Goal: Transaction & Acquisition: Obtain resource

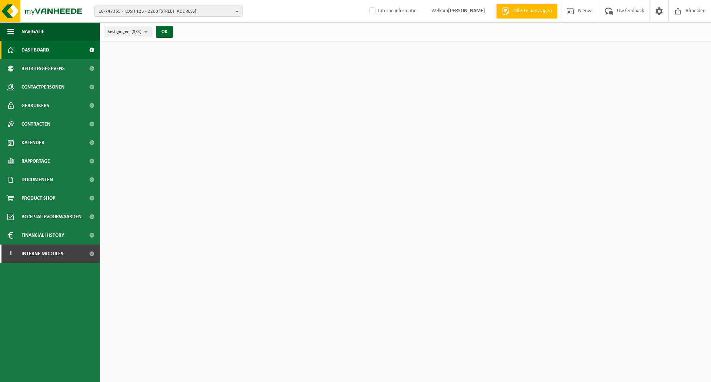
click at [146, 10] on span "10-747365 - KOSH 123 - 2200 HERENTALS, LIERSEWEG 37" at bounding box center [166, 11] width 134 height 11
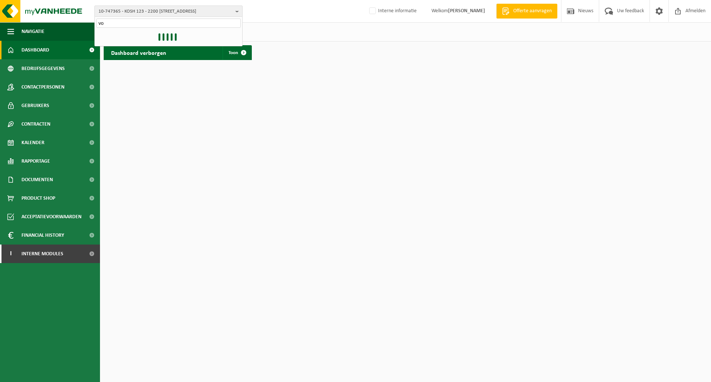
type input "v"
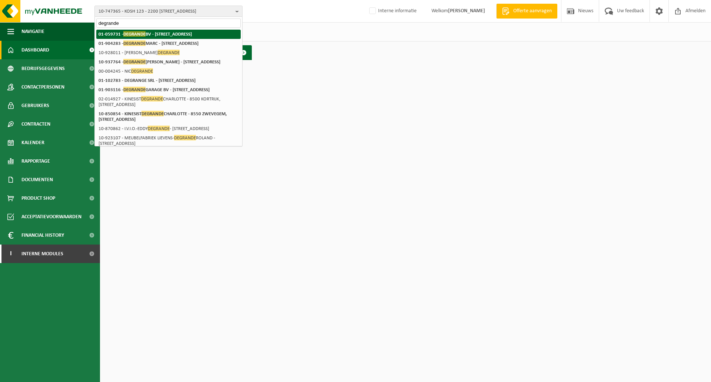
type input "degrande"
click at [164, 37] on strong "01-059731 - DEGRANDE BV - 8510 BELLEGEM, DOORNIKSERIJKSWEG 117" at bounding box center [145, 34] width 93 height 6
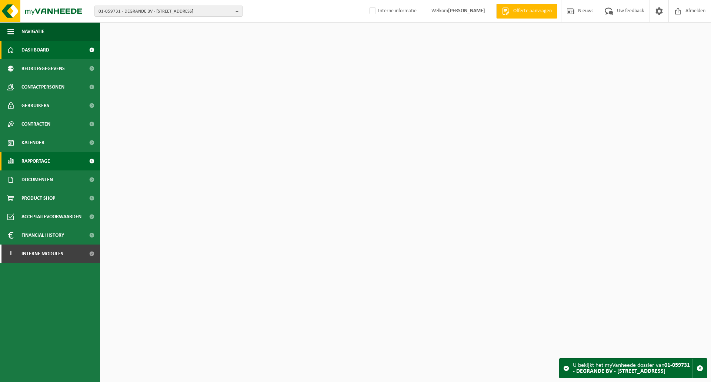
click at [38, 161] on span "Rapportage" at bounding box center [35, 161] width 29 height 19
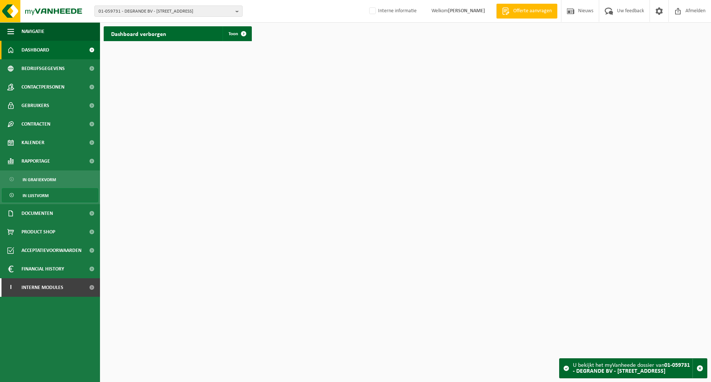
click at [40, 195] on span "In lijstvorm" at bounding box center [36, 196] width 26 height 14
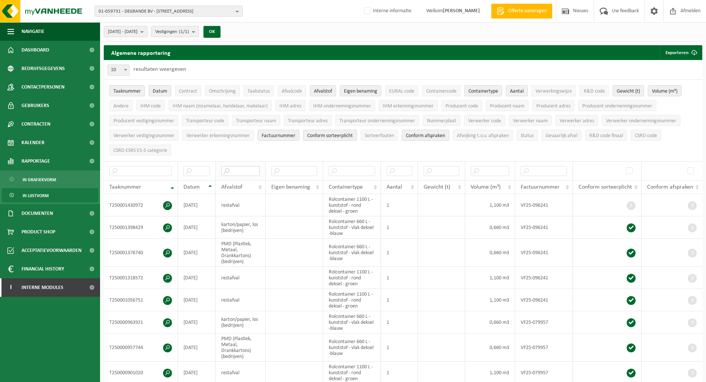
click at [243, 169] on input "text" at bounding box center [240, 171] width 39 height 10
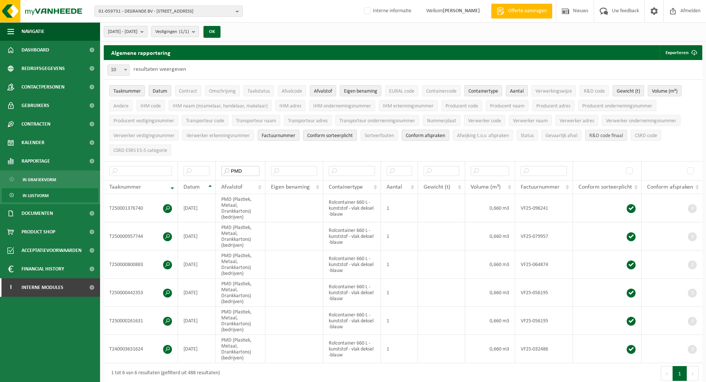
type input "PMD"
click at [609, 134] on span "R&D code finaal" at bounding box center [606, 136] width 34 height 6
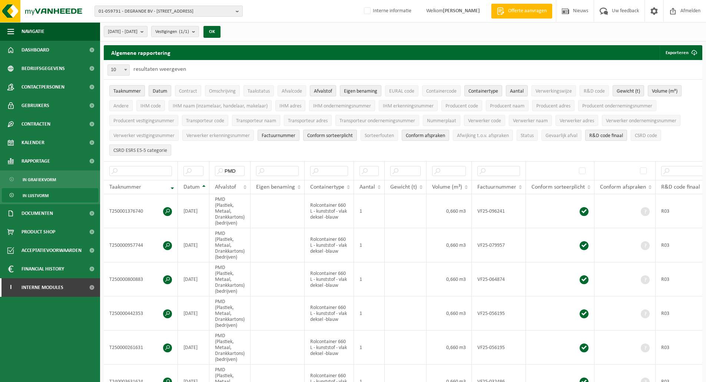
click at [138, 151] on span "CSRD ESRS E5-5 categorie" at bounding box center [140, 151] width 54 height 6
click at [430, 138] on button "Conform afspraken" at bounding box center [425, 135] width 47 height 11
click at [334, 133] on span "Conform sorteerplicht" at bounding box center [330, 136] width 46 height 6
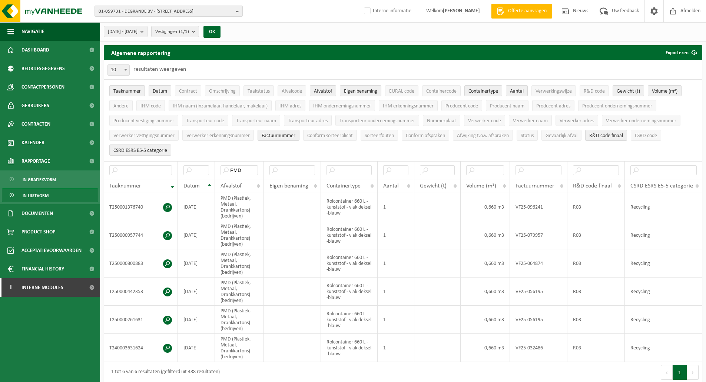
click at [137, 34] on span "2025-03-01 - 2025-08-13" at bounding box center [123, 31] width 30 height 11
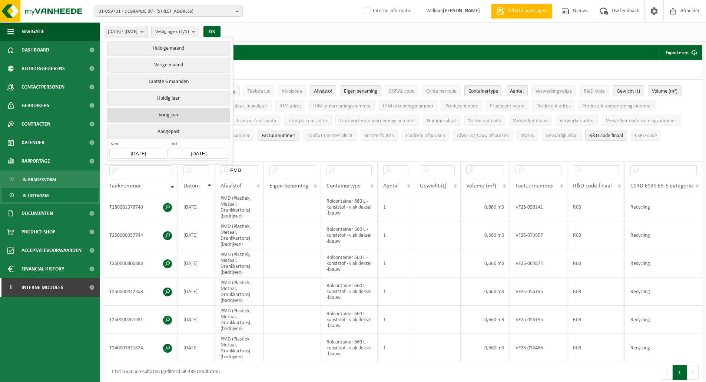
click at [169, 114] on button "Vorig jaar" at bounding box center [168, 115] width 123 height 15
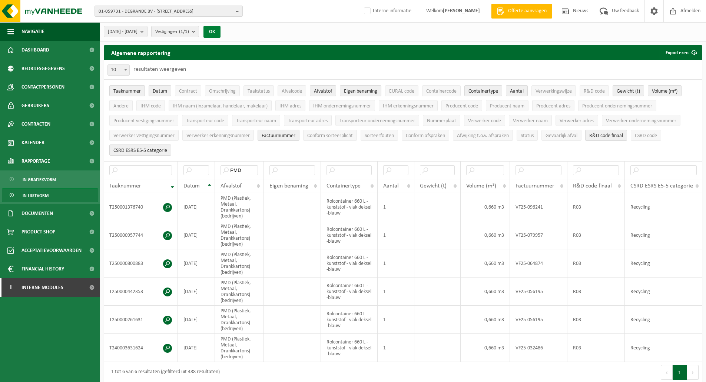
click at [220, 30] on button "OK" at bounding box center [211, 32] width 17 height 12
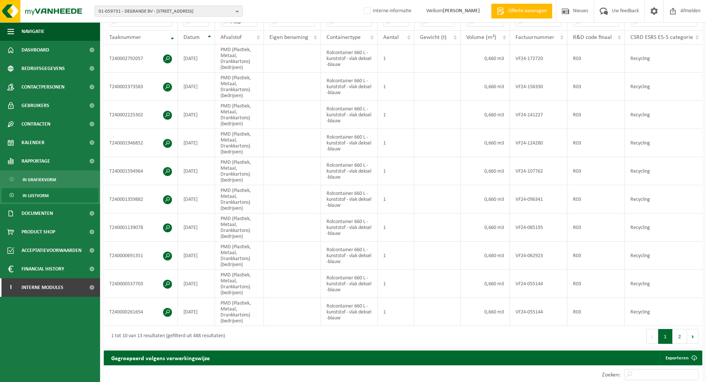
scroll to position [148, 0]
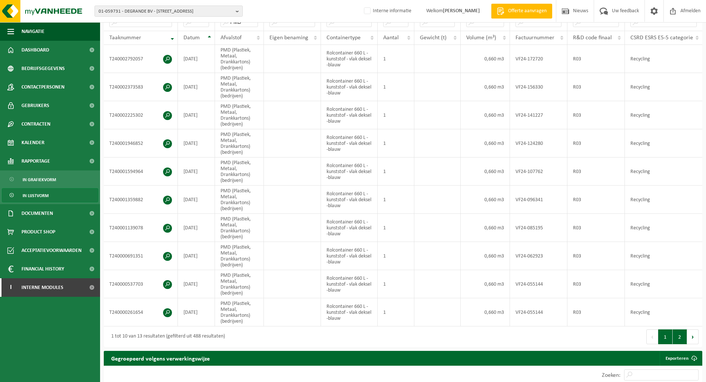
click at [681, 335] on button "2" at bounding box center [679, 336] width 14 height 15
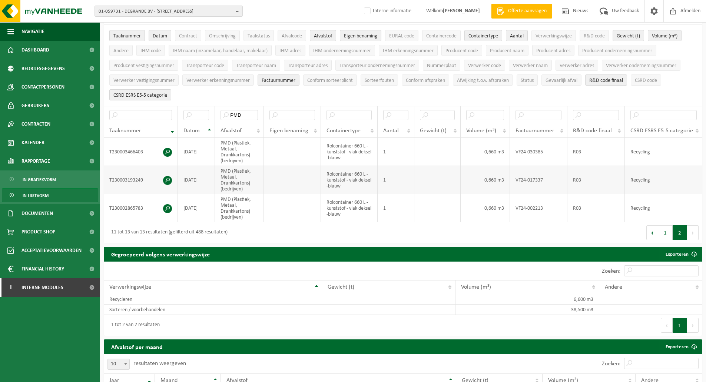
scroll to position [0, 0]
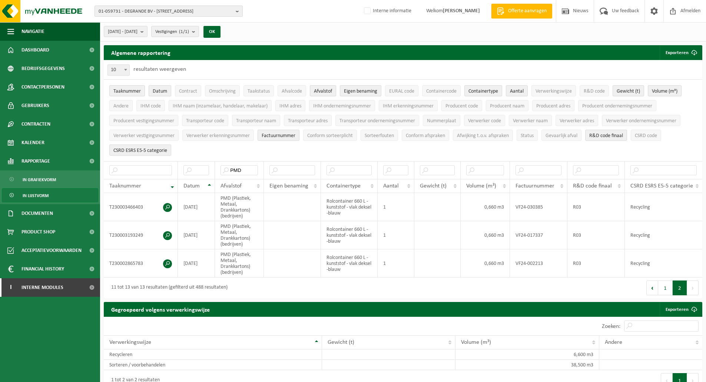
click at [143, 12] on span "01-059731 - DEGRANDE BV - [STREET_ADDRESS]" at bounding box center [166, 11] width 134 height 11
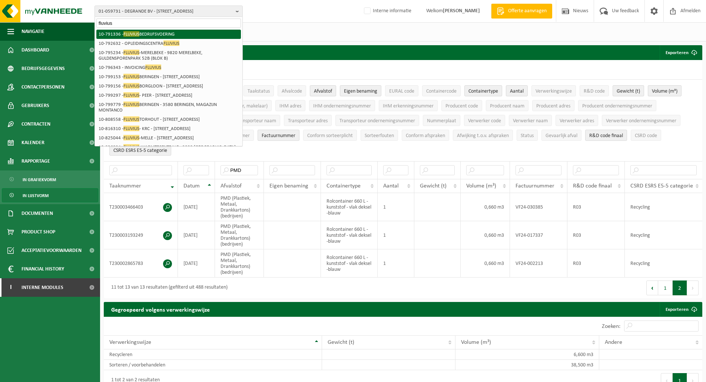
type input "fluvius"
click at [144, 34] on li "10-791336 - FLUVIUS BEDRIJFSVOERING" at bounding box center [168, 34] width 145 height 9
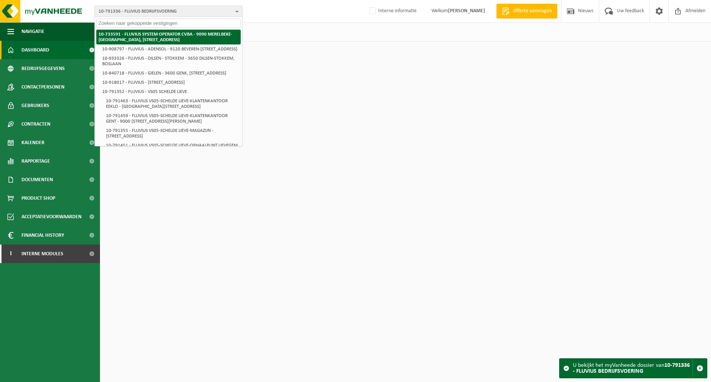
click at [148, 36] on strong "10-733591 - FLUVIUS SYSTEM OPERATOR CVBA - 9090 MERELBEKE-MELLE, BRUSSELSESTEEN…" at bounding box center [166, 37] width 134 height 10
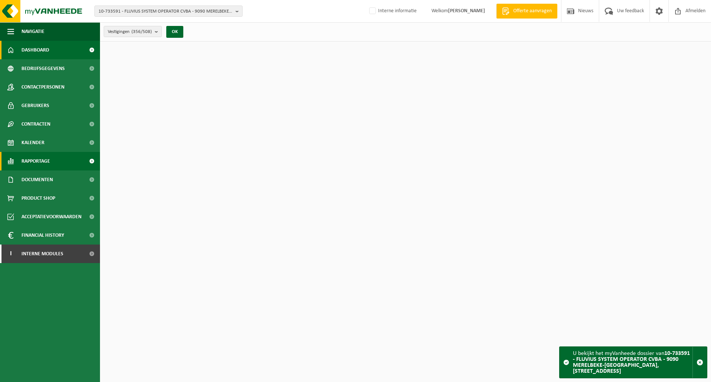
click at [37, 163] on span "Rapportage" at bounding box center [35, 161] width 29 height 19
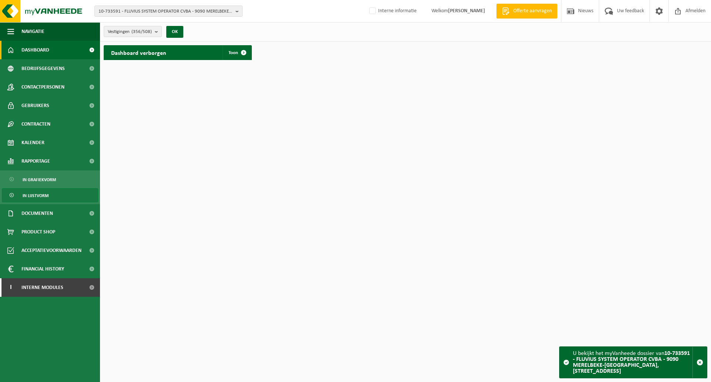
click at [34, 195] on span "In lijstvorm" at bounding box center [36, 196] width 26 height 14
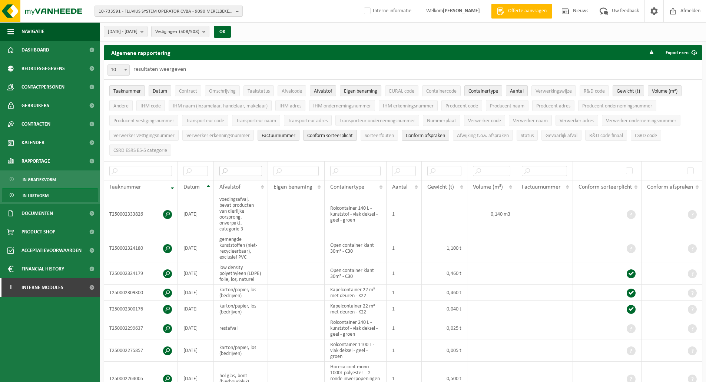
click at [239, 172] on input "text" at bounding box center [240, 171] width 43 height 10
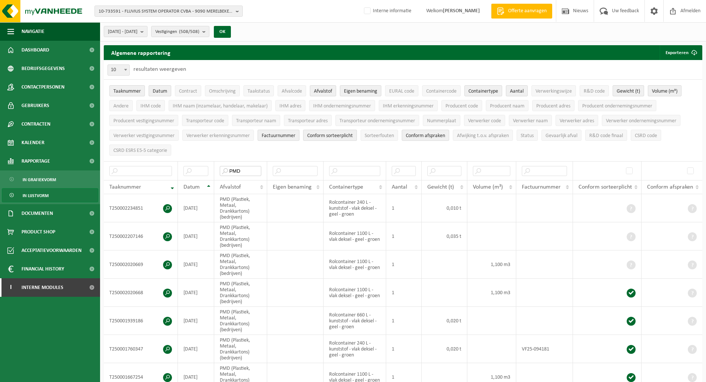
type input "PMD"
click at [334, 136] on span "Conform sorteerplicht" at bounding box center [330, 136] width 46 height 6
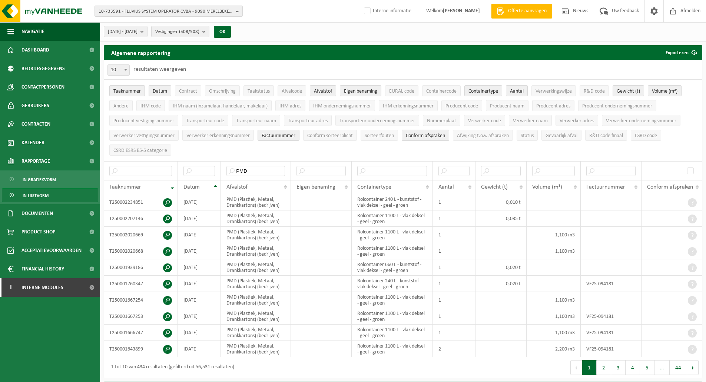
click at [431, 134] on span "Conform afspraken" at bounding box center [425, 136] width 39 height 6
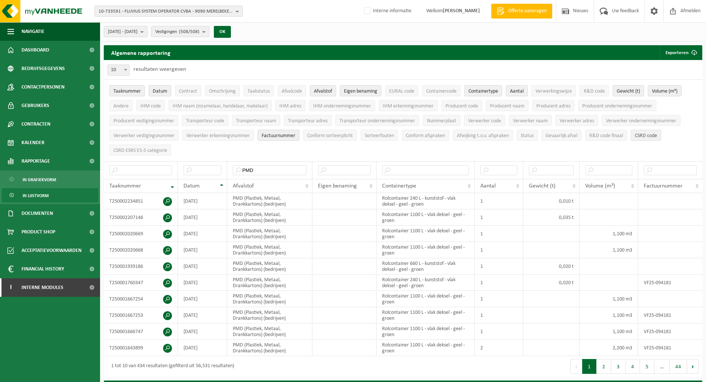
click at [654, 137] on span "CSRD code" at bounding box center [646, 136] width 22 height 6
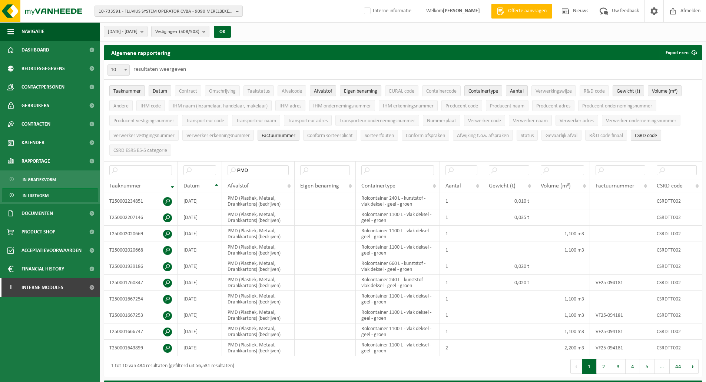
click at [652, 135] on span "CSRD code" at bounding box center [646, 136] width 22 height 6
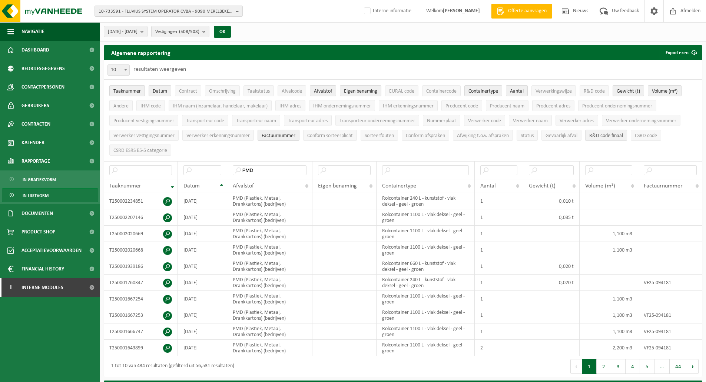
click at [617, 135] on span "R&D code finaal" at bounding box center [606, 136] width 34 height 6
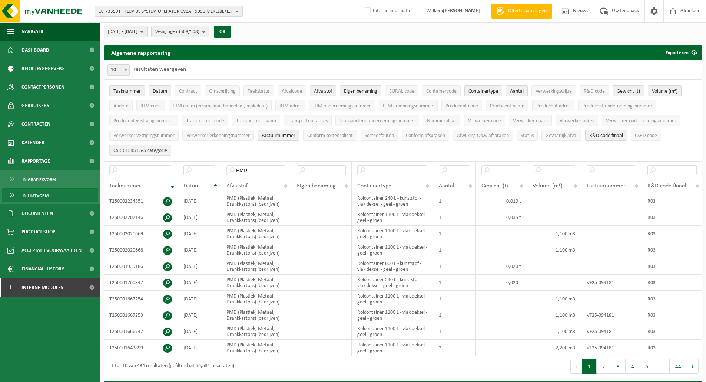
click at [143, 148] on span "CSRD ESRS E5-5 categorie" at bounding box center [140, 151] width 54 height 6
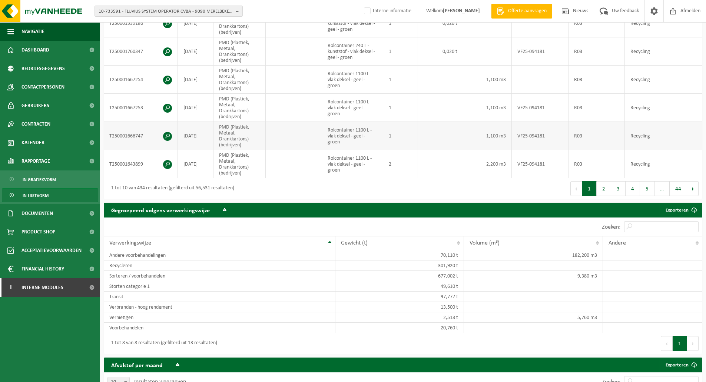
scroll to position [148, 0]
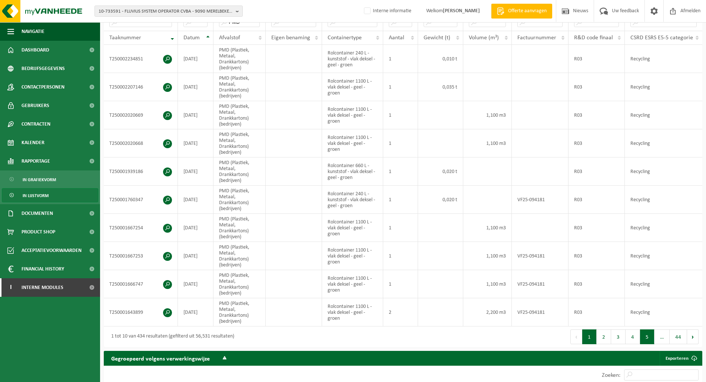
click at [645, 336] on button "5" at bounding box center [647, 336] width 14 height 15
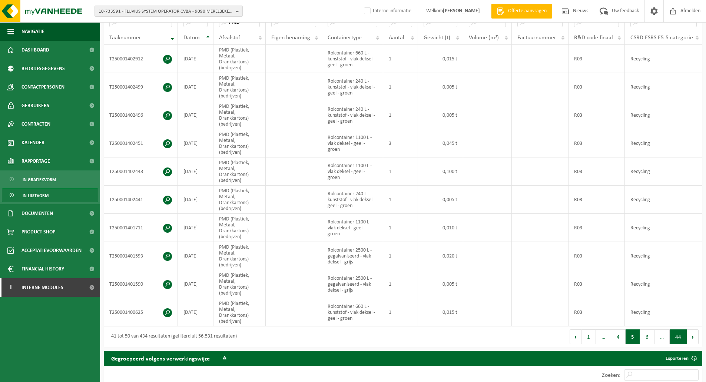
click at [678, 336] on button "44" at bounding box center [678, 336] width 17 height 15
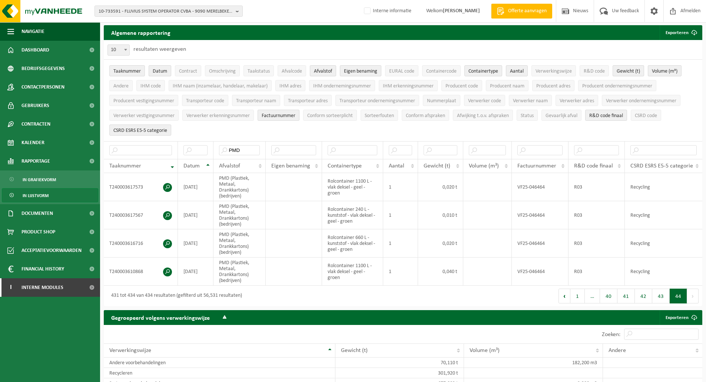
scroll to position [0, 0]
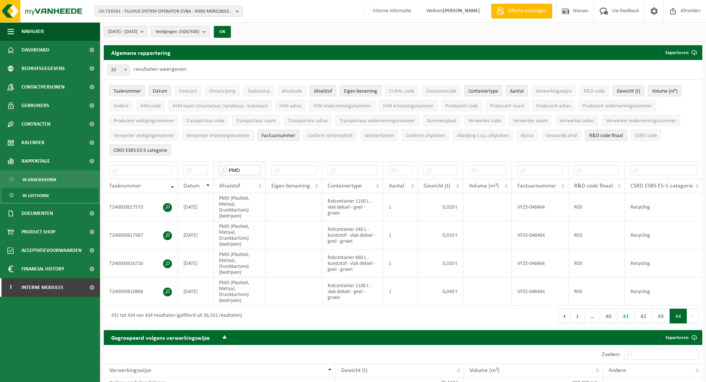
click at [235, 167] on input "PMD" at bounding box center [239, 170] width 40 height 10
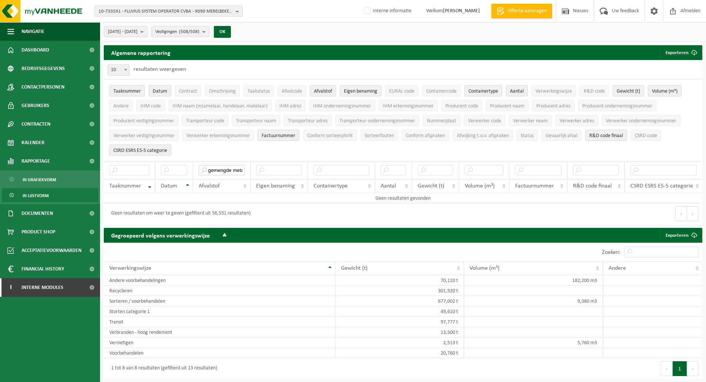
scroll to position [0, 1]
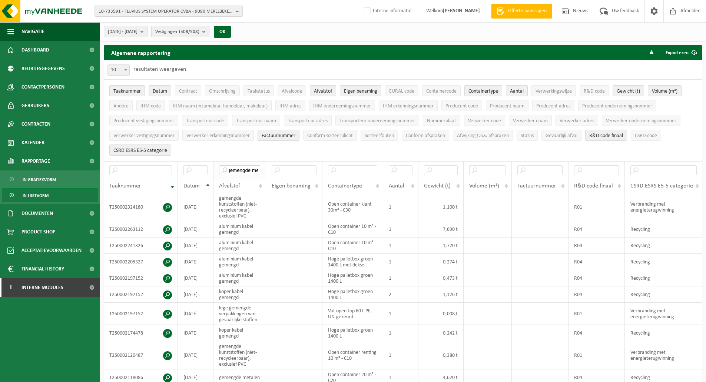
click at [243, 166] on input "gemengde meta" at bounding box center [239, 170] width 41 height 10
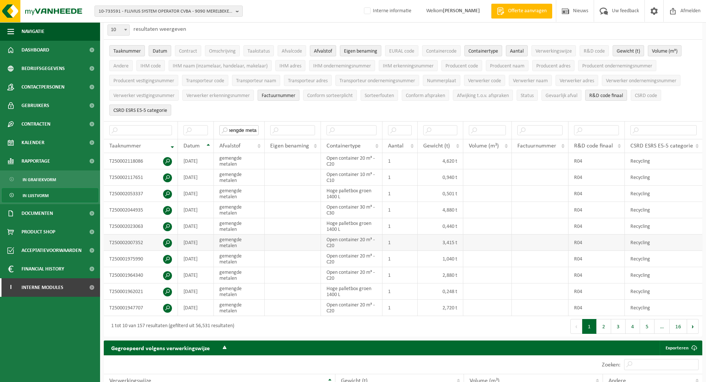
scroll to position [0, 0]
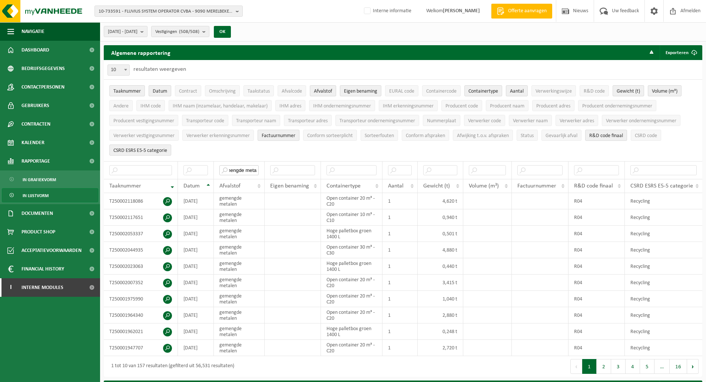
type input "gemengde metalen"
click at [115, 69] on span "10" at bounding box center [118, 70] width 21 height 10
select select "100"
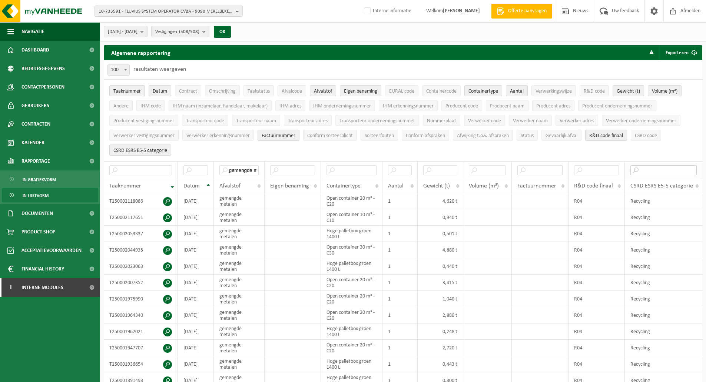
click at [643, 166] on input "text" at bounding box center [663, 170] width 66 height 10
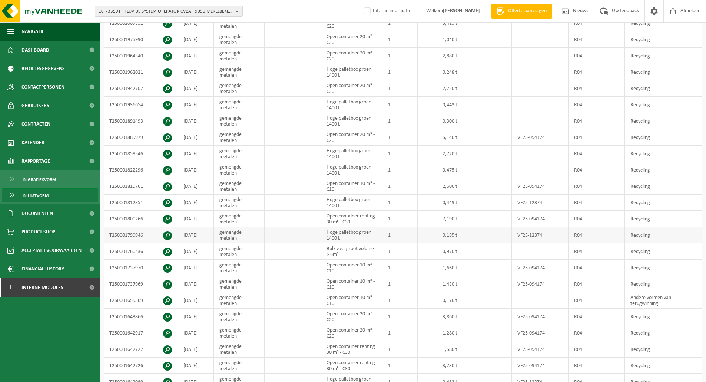
scroll to position [296, 0]
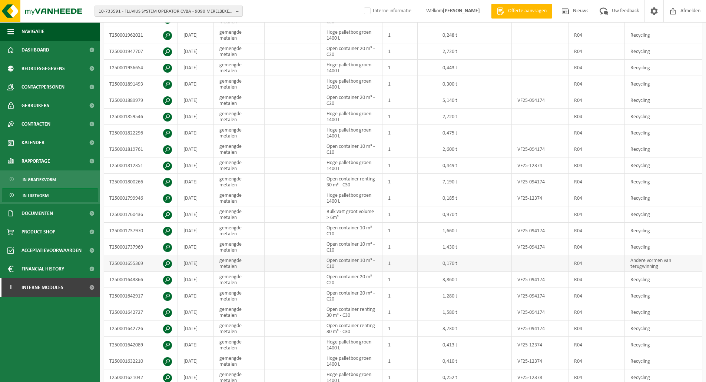
type input "Andere"
click at [132, 258] on td "T250001655369" at bounding box center [141, 263] width 74 height 16
copy td "T250001655369"
click at [260, 255] on td "gemengde metalen" at bounding box center [239, 263] width 51 height 16
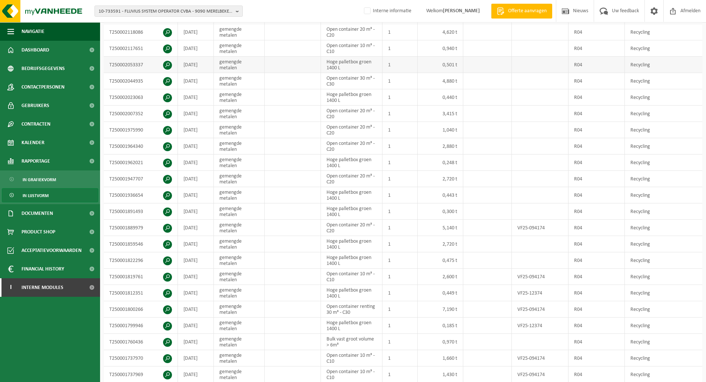
scroll to position [0, 0]
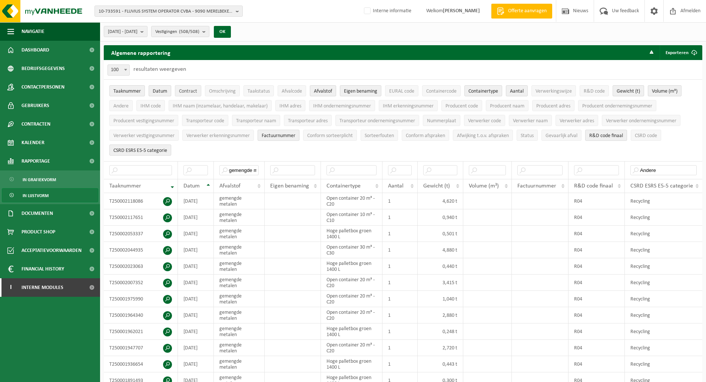
click at [192, 90] on span "Contract" at bounding box center [188, 92] width 18 height 6
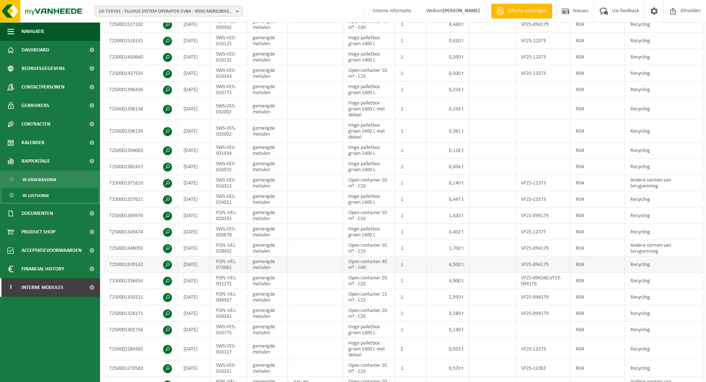
scroll to position [852, 0]
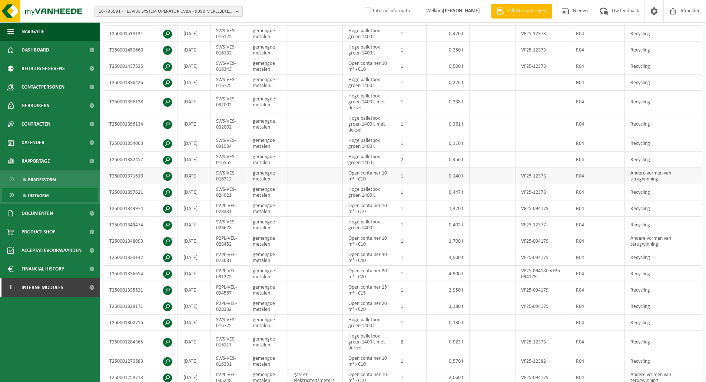
click at [221, 172] on td "SWS-VES-016312" at bounding box center [228, 176] width 37 height 16
copy td "SWS-VES-016312"
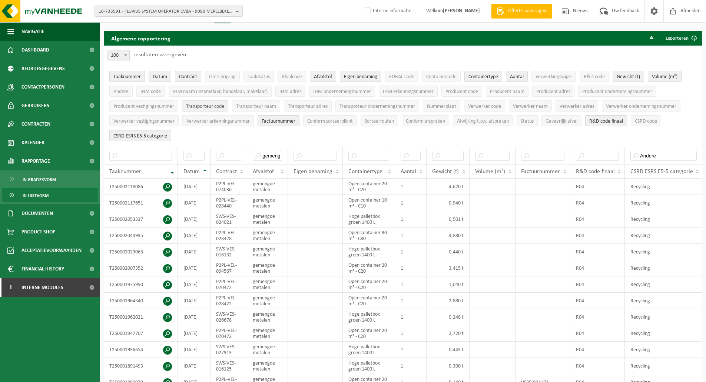
scroll to position [0, 0]
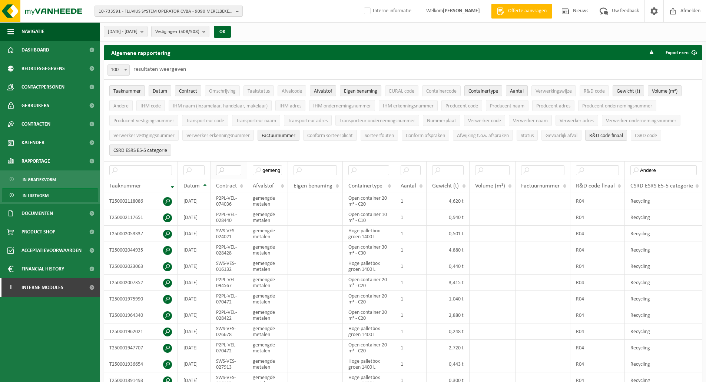
click at [231, 172] on input "text" at bounding box center [229, 170] width 26 height 10
paste input "SWS-VES-016312"
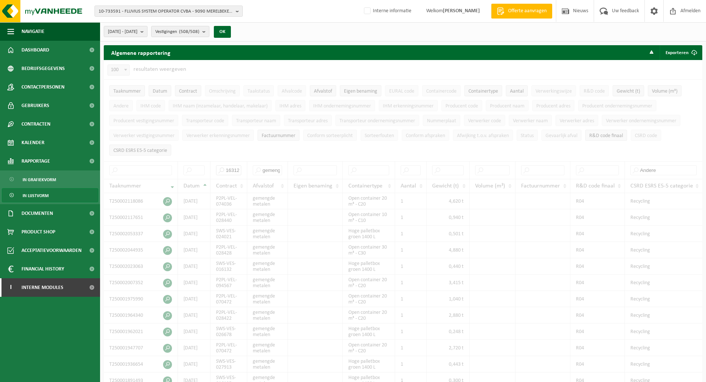
scroll to position [0, 27]
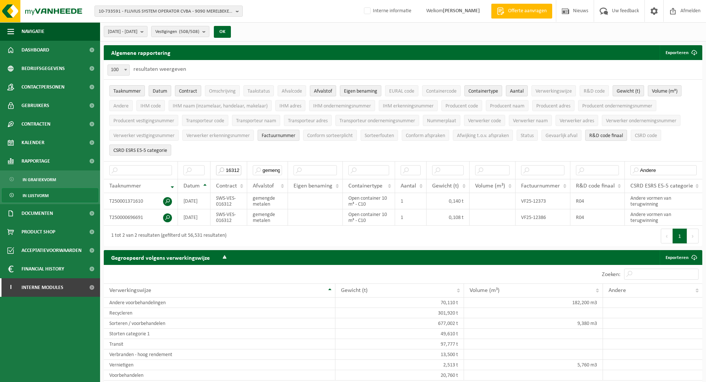
type input "SWS-VES-016312"
click at [270, 169] on input "gemengde metalen" at bounding box center [267, 170] width 29 height 10
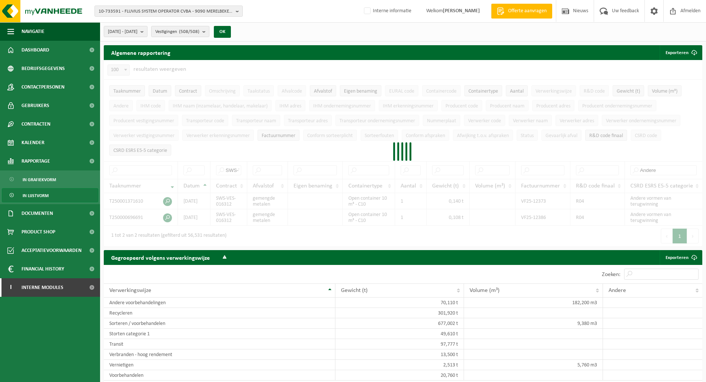
click at [646, 169] on div at bounding box center [403, 153] width 598 height 186
click at [656, 168] on div at bounding box center [403, 153] width 598 height 186
click at [657, 168] on div "SWS-VES-016312 Andere Taaknummer Datum Contract Afvalstof Eigen benaming Contai…" at bounding box center [403, 193] width 598 height 64
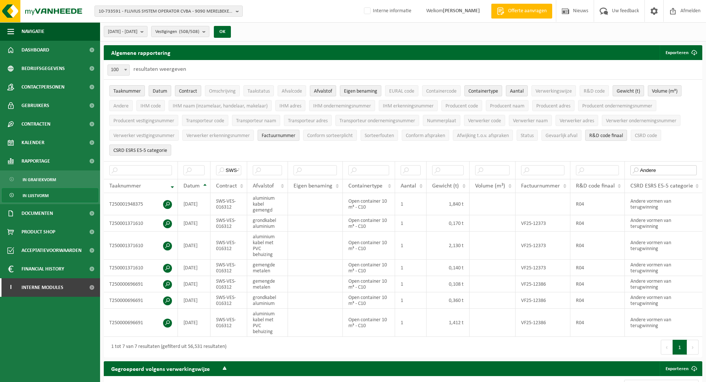
click at [657, 168] on input "Andere" at bounding box center [663, 170] width 66 height 10
click at [308, 154] on ul "Taaknummer Datum Contract Omschrijving Taakstatus Afvalcode Afvalstof Eigen ben…" at bounding box center [403, 121] width 598 height 82
drag, startPoint x: 449, startPoint y: 265, endPoint x: 467, endPoint y: 265, distance: 17.8
click at [467, 265] on td "0,140 t" at bounding box center [447, 268] width 43 height 16
drag, startPoint x: 448, startPoint y: 282, endPoint x: 472, endPoint y: 281, distance: 24.8
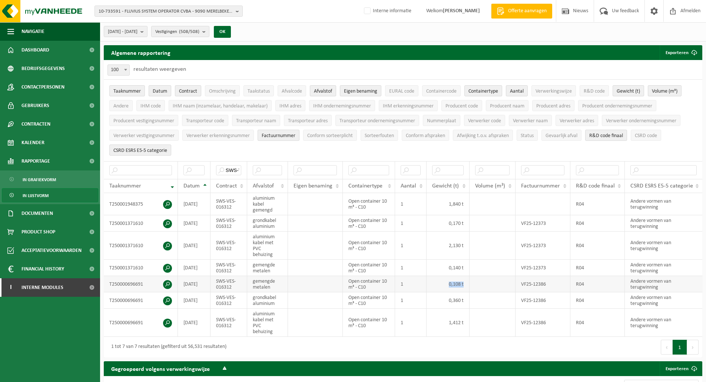
click at [472, 281] on tr "T250000696691 2025-03-12 SWS-VES-016312 gemengde metalen Open container 10 m³ -…" at bounding box center [403, 284] width 598 height 16
drag, startPoint x: 447, startPoint y: 299, endPoint x: 471, endPoint y: 299, distance: 23.7
click at [470, 299] on tr "T250000696691 2025-03-12 SWS-VES-016312 grondkabel aluminium Open container 10 …" at bounding box center [403, 300] width 598 height 16
click at [398, 150] on ul "Taaknummer Datum Contract Omschrijving Taakstatus Afvalcode Afvalstof Eigen ben…" at bounding box center [403, 121] width 598 height 82
click at [592, 90] on span "R&D code" at bounding box center [594, 92] width 21 height 6
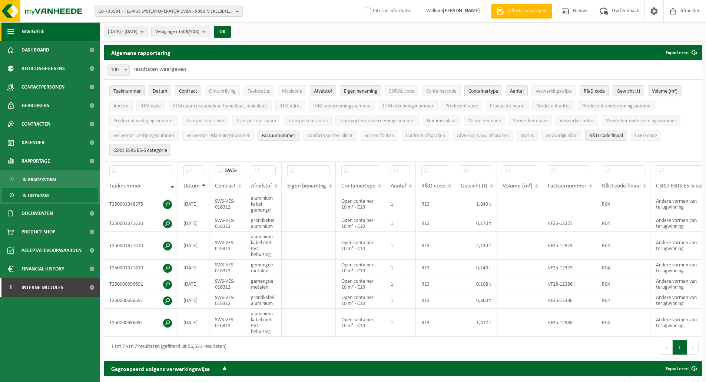
click at [8, 30] on span "button" at bounding box center [10, 31] width 7 height 19
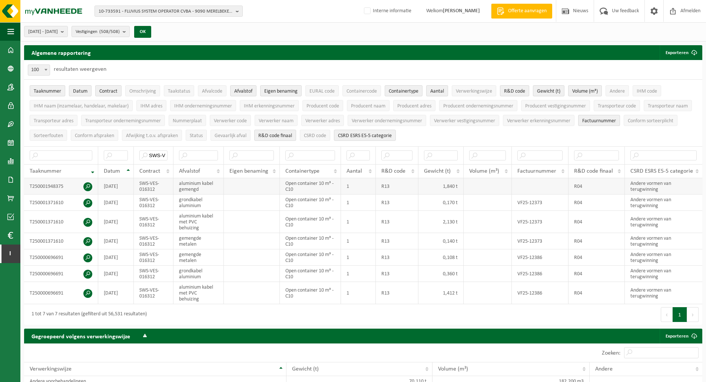
click at [581, 182] on td "R04" at bounding box center [596, 186] width 56 height 16
click at [650, 185] on td "Andere vormen van terugwinning" at bounding box center [663, 186] width 77 height 16
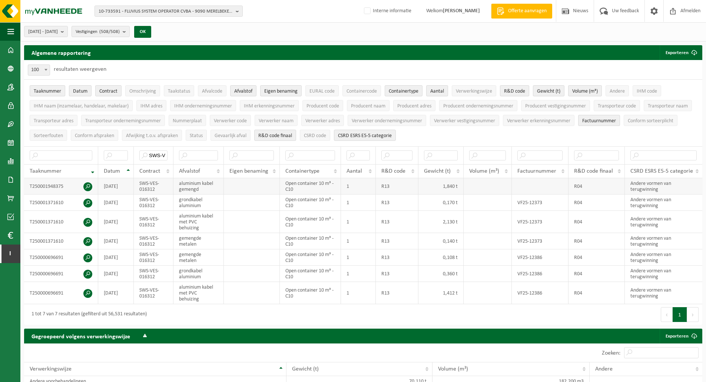
click at [581, 186] on td "R04" at bounding box center [596, 186] width 56 height 16
click at [655, 186] on td "Andere vormen van terugwinning" at bounding box center [663, 186] width 77 height 16
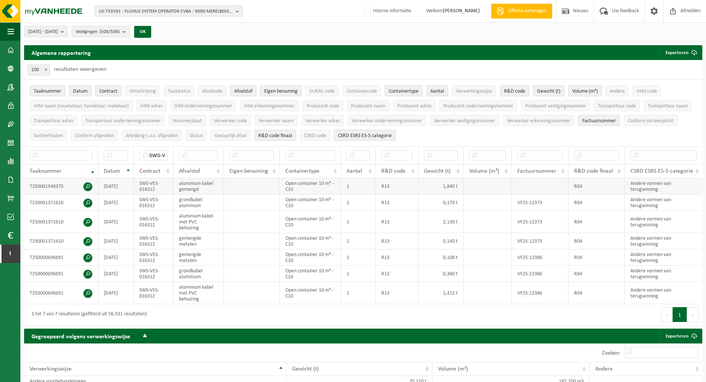
click at [53, 185] on td "T250001948375" at bounding box center [61, 186] width 74 height 16
copy td "T250001948375"
click at [50, 200] on td "T250001371610" at bounding box center [61, 203] width 74 height 16
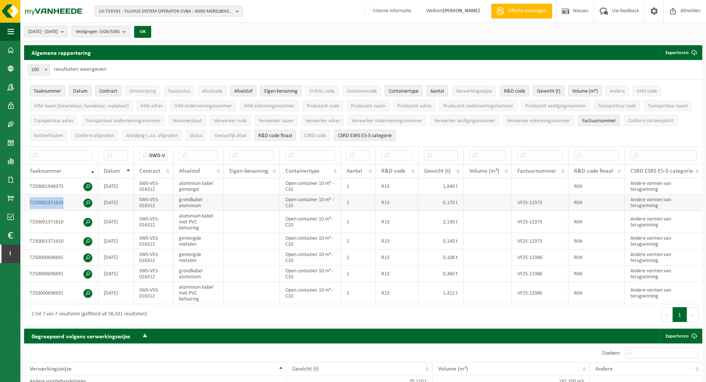
click at [50, 200] on td "T250001371610" at bounding box center [61, 203] width 74 height 16
copy td "T250001371610"
click at [313, 134] on span "CSRD code" at bounding box center [315, 136] width 22 height 6
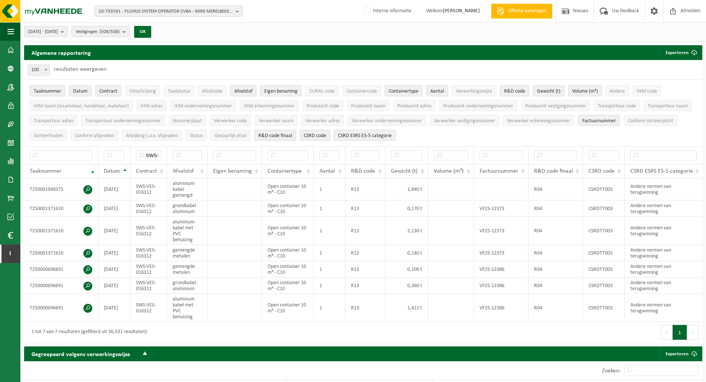
click at [425, 139] on ul "Taaknummer Datum Contract Omschrijving Taakstatus Afvalcode Afvalstof Eigen ben…" at bounding box center [363, 113] width 678 height 67
click at [315, 62] on div "10 25 50 100 100 resultaten weergeven" at bounding box center [363, 69] width 678 height 19
click at [435, 129] on ul "Taaknummer Datum Contract Omschrijving Taakstatus Afvalcode Afvalstof Eigen ben…" at bounding box center [363, 113] width 678 height 67
click at [155, 13] on span "10-733591 - FLUVIUS SYSTEM OPERATOR CVBA - 9090 MERELBEKE-MELLE, BRUSSELSESTEEN…" at bounding box center [166, 11] width 134 height 11
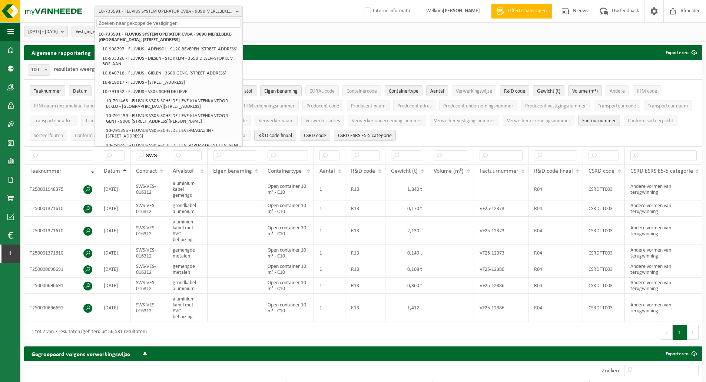
click at [283, 33] on div "2025-03-01 - 2025-08-13 Huidige maand Vorige maand Laatste 6 maanden Huidig jaa…" at bounding box center [362, 31] width 685 height 19
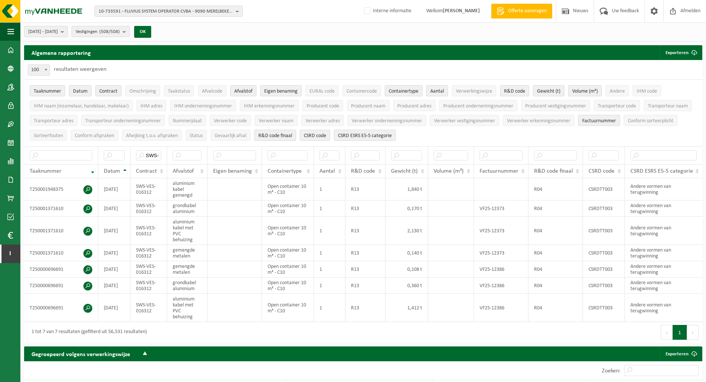
click at [265, 34] on div "2025-03-01 - 2025-08-13 Huidige maand Vorige maand Laatste 6 maanden Huidig jaa…" at bounding box center [362, 31] width 685 height 19
click at [147, 154] on input "SWS-VES-016312" at bounding box center [148, 155] width 25 height 10
click at [152, 61] on div "10 25 50 100 100 resultaten weergeven" at bounding box center [363, 69] width 678 height 19
click at [176, 47] on div "Algemene rapportering Exporteren Enkel mijn selectie Alle beschikbare kolommen" at bounding box center [363, 52] width 678 height 15
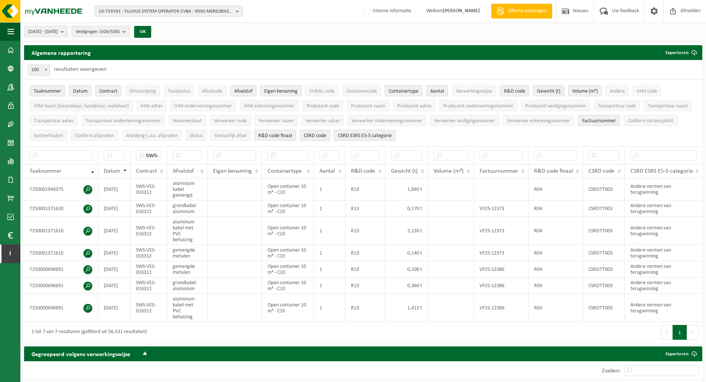
click at [196, 54] on div "Algemene rapportering Exporteren Enkel mijn selectie Alle beschikbare kolommen" at bounding box center [363, 52] width 678 height 15
click at [130, 12] on span "10-733591 - FLUVIUS SYSTEM OPERATOR CVBA - 9090 MERELBEKE-MELLE, BRUSSELSESTEEN…" at bounding box center [166, 11] width 134 height 11
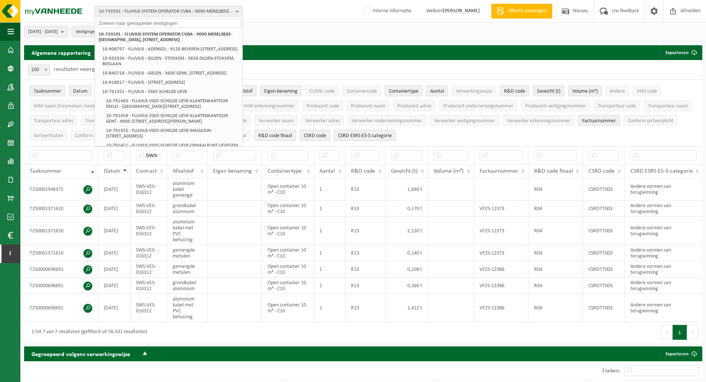
click at [300, 31] on div "2025-03-01 - 2025-08-13 Huidige maand Vorige maand Laatste 6 maanden Huidig jaa…" at bounding box center [362, 31] width 685 height 19
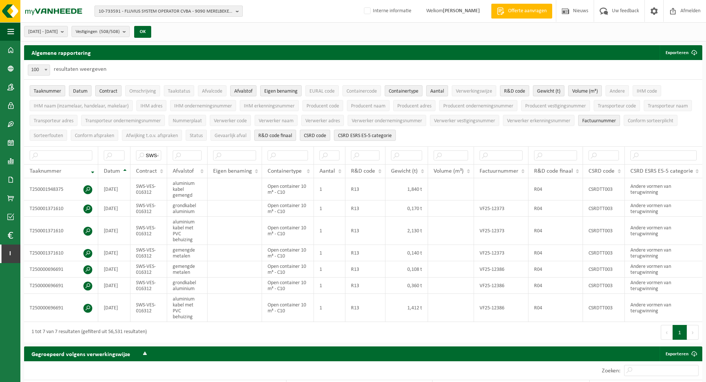
click at [155, 9] on span "10-733591 - FLUVIUS SYSTEM OPERATOR CVBA - 9090 MERELBEKE-MELLE, BRUSSELSESTEEN…" at bounding box center [166, 11] width 134 height 11
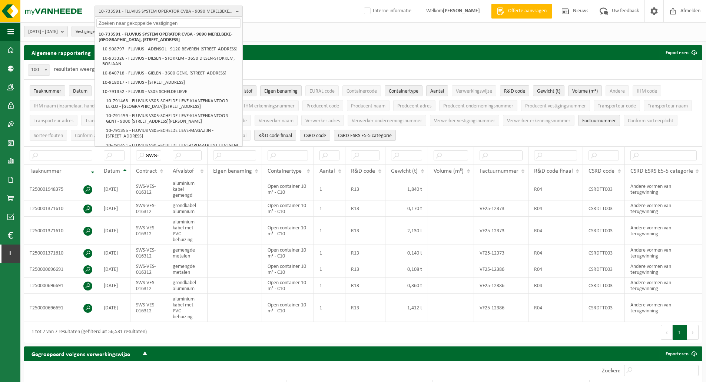
click at [319, 35] on div "2025-03-01 - 2025-08-13 Huidige maand Vorige maand Laatste 6 maanden Huidig jaa…" at bounding box center [362, 31] width 685 height 19
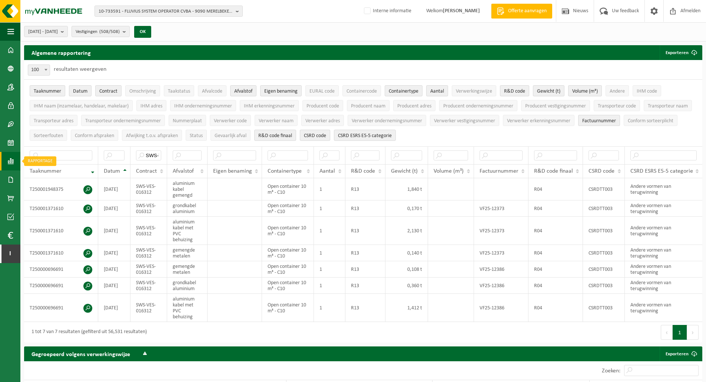
click at [10, 162] on span at bounding box center [10, 161] width 7 height 19
click at [64, 163] on span "In grafiekvorm" at bounding box center [59, 161] width 33 height 14
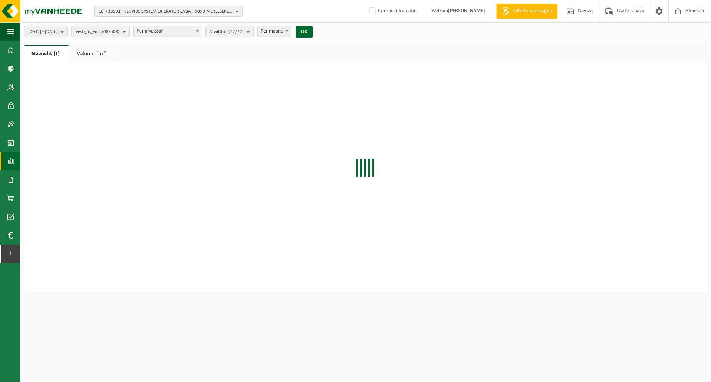
click at [194, 31] on span "Per afvalstof" at bounding box center [167, 31] width 67 height 10
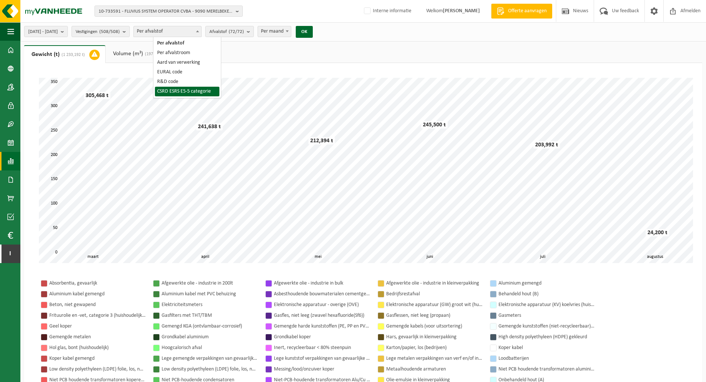
select select "8"
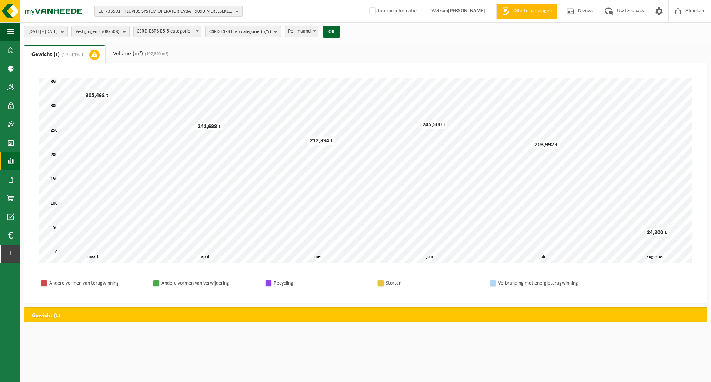
click at [192, 10] on span "10-733591 - FLUVIUS SYSTEM OPERATOR CVBA - 9090 MERELBEKE-MELLE, BRUSSELSESTEEN…" at bounding box center [166, 11] width 134 height 11
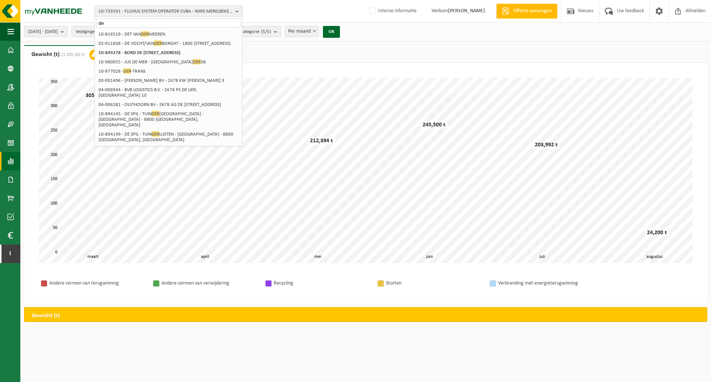
type input "d"
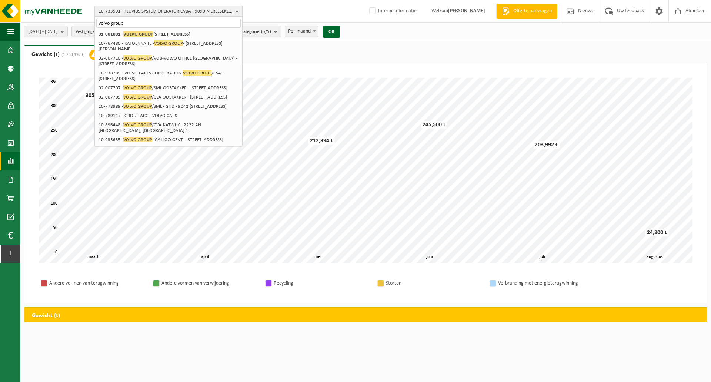
type input "volvo group"
click at [176, 30] on li "01-001001 - VOLVO GROUP BELGIUM - 9041 OOSTAKKER, SMALLEHEERWEG 31" at bounding box center [168, 34] width 145 height 9
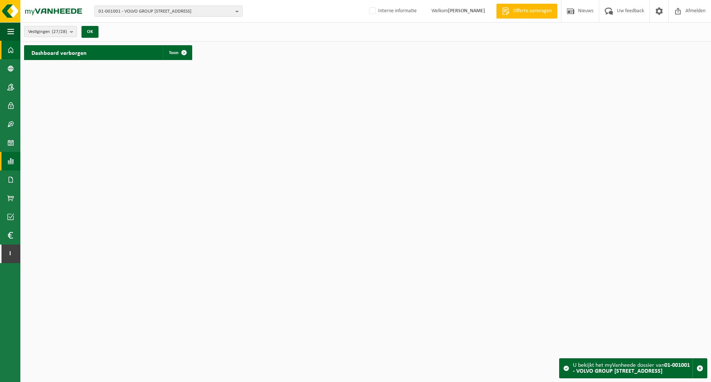
click at [3, 165] on link "Rapportage" at bounding box center [10, 161] width 20 height 19
click at [55, 165] on span "In grafiekvorm" at bounding box center [59, 161] width 33 height 14
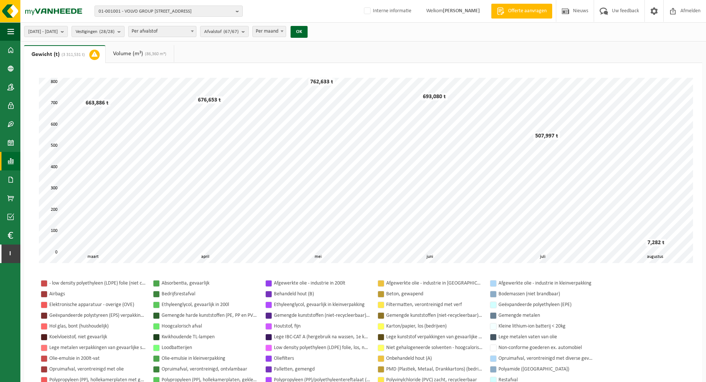
click at [177, 29] on span "Per afvalstof" at bounding box center [162, 31] width 67 height 10
select select "8"
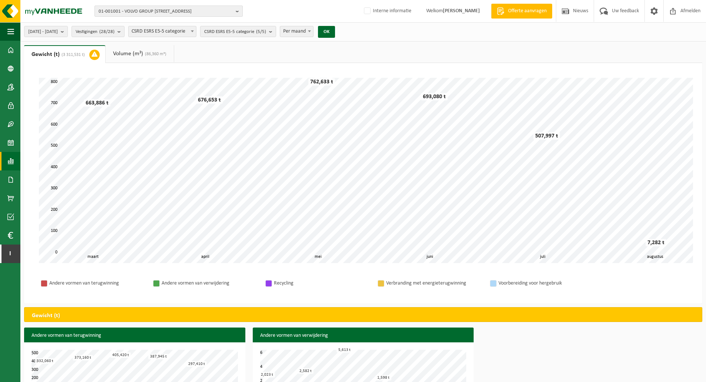
click at [185, 11] on span "01-001001 - VOLVO GROUP BELGIUM - 9041 OOSTAKKER, SMALLEHEERWEG 31" at bounding box center [166, 11] width 134 height 11
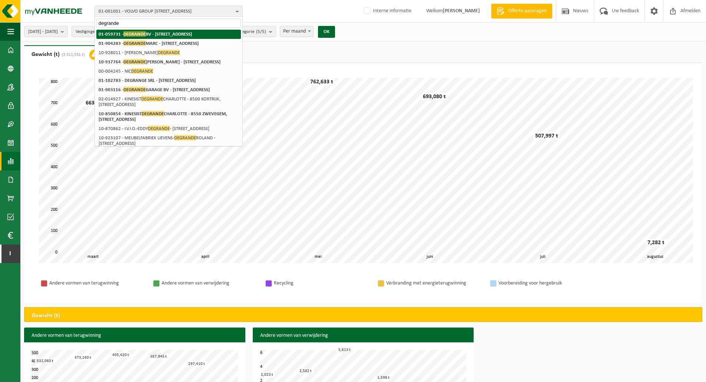
type input "degrande"
click at [170, 35] on strong "01-059731 - DEGRANDE BV - 8510 BELLEGEM, DOORNIKSERIJKSWEG 117" at bounding box center [145, 34] width 93 height 6
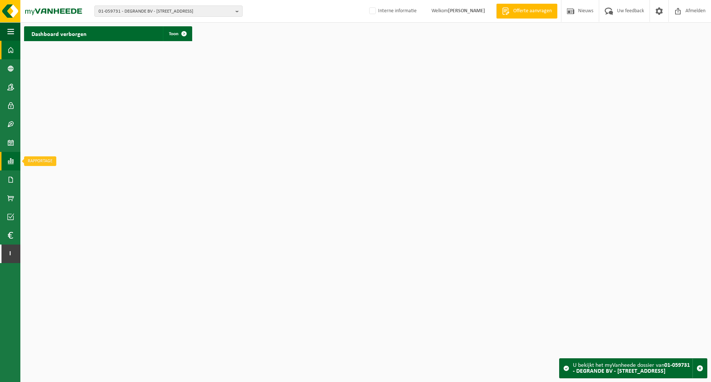
click at [12, 162] on span at bounding box center [10, 161] width 7 height 19
click at [51, 157] on span "In grafiekvorm" at bounding box center [59, 161] width 33 height 14
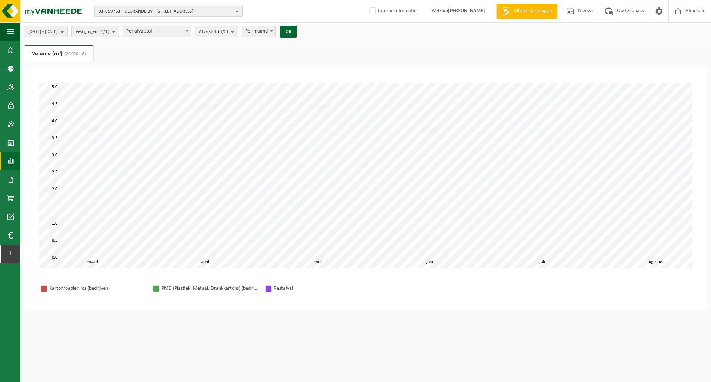
click at [177, 33] on span "Per afvalstof" at bounding box center [156, 31] width 67 height 10
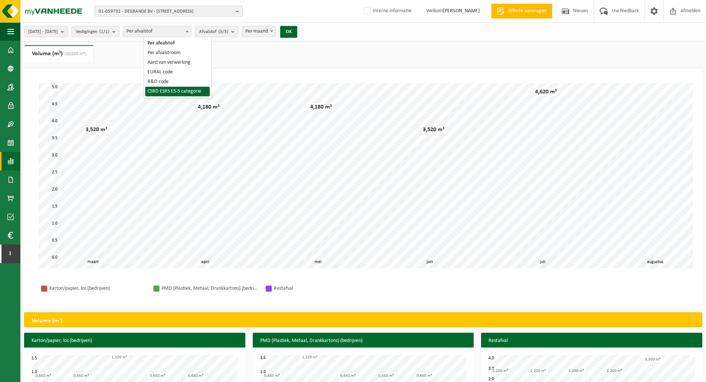
click at [176, 96] on span "Per afvalstof Per afvalstroom Aard van verwerking EURAL code R&D code CSRD ESRS…" at bounding box center [177, 67] width 67 height 61
select select "8"
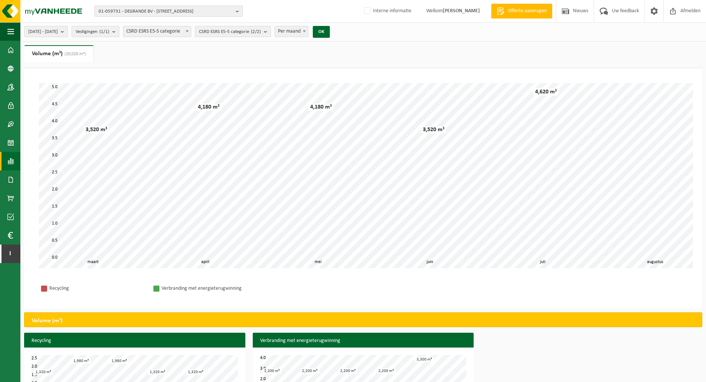
click at [157, 12] on span "01-059731 - DEGRANDE BV - 8510 BELLEGEM, DOORNIKSERIJKSWEG 117" at bounding box center [166, 11] width 134 height 11
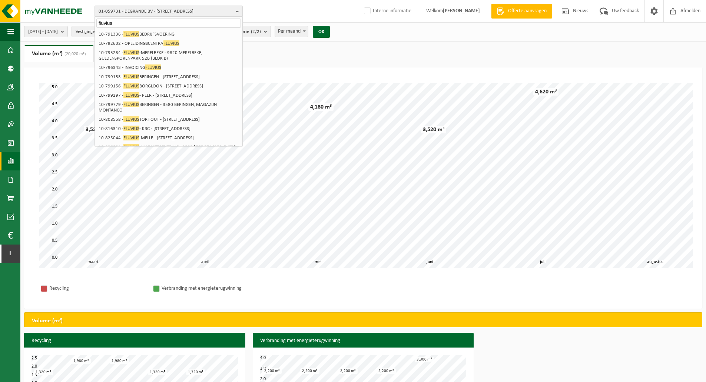
type input "fluvius"
click at [160, 33] on li "10-791336 - FLUVIUS BEDRIJFSVOERING" at bounding box center [168, 34] width 145 height 9
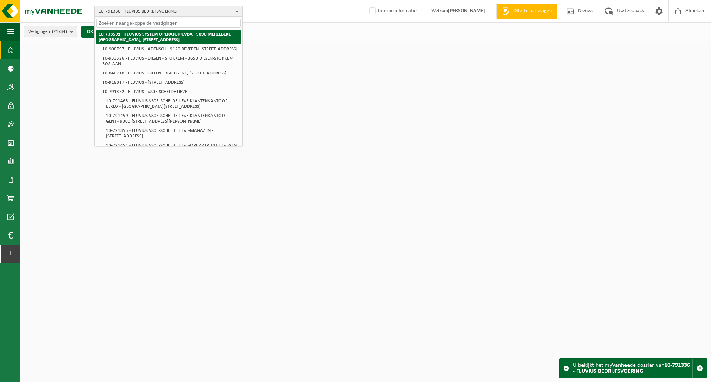
click at [162, 33] on strong "10-733591 - FLUVIUS SYSTEM OPERATOR CVBA - 9090 MERELBEKE-[GEOGRAPHIC_DATA], [S…" at bounding box center [166, 37] width 134 height 10
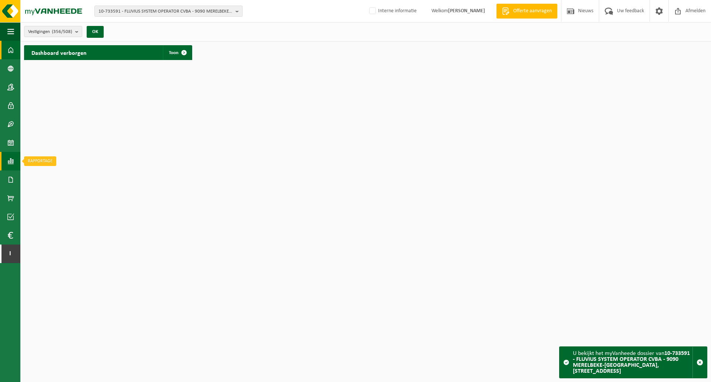
click at [10, 162] on span at bounding box center [10, 161] width 7 height 19
click at [49, 160] on span "In grafiekvorm" at bounding box center [59, 161] width 33 height 14
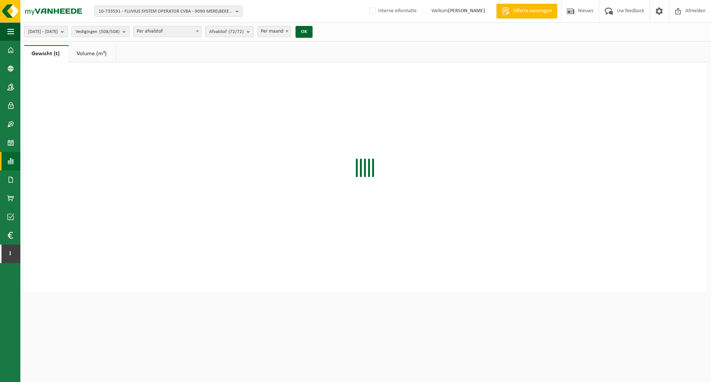
click at [58, 33] on span "[DATE] - [DATE]" at bounding box center [43, 31] width 30 height 11
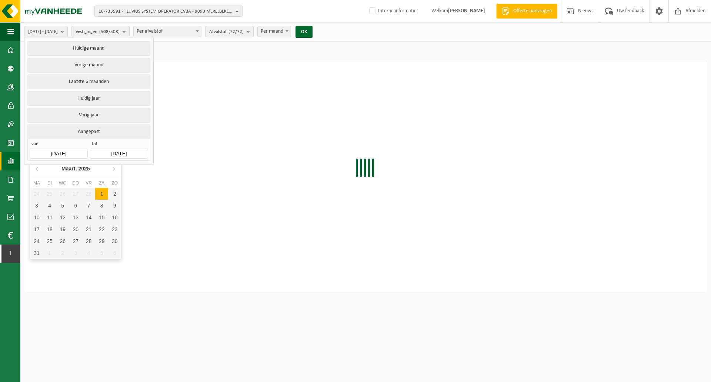
click at [64, 150] on input "2025-03-01" at bounding box center [59, 154] width 58 height 10
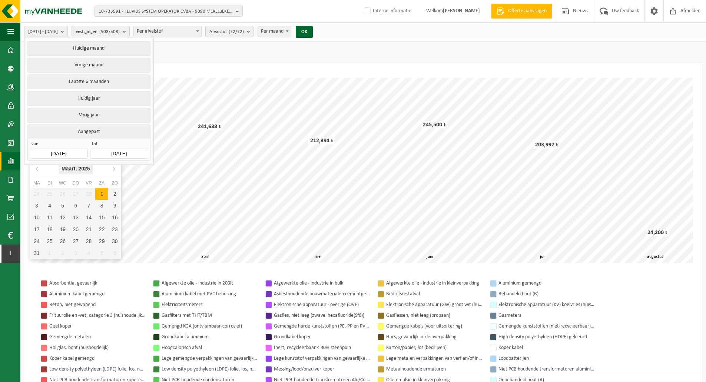
click at [79, 168] on icon "2025" at bounding box center [84, 168] width 11 height 5
click at [86, 167] on nav "Maart, 2025" at bounding box center [75, 168] width 91 height 15
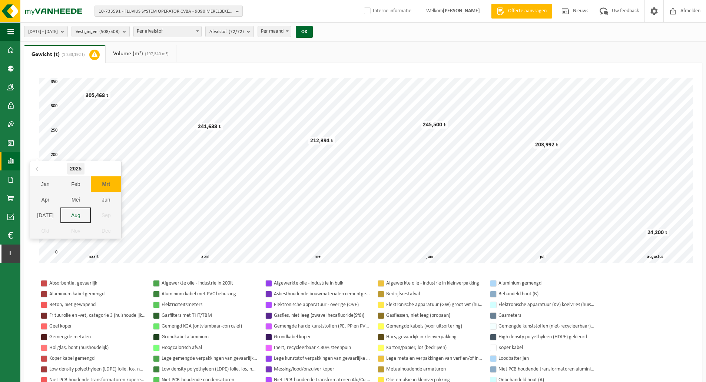
click at [80, 169] on div "2025" at bounding box center [75, 169] width 17 height 12
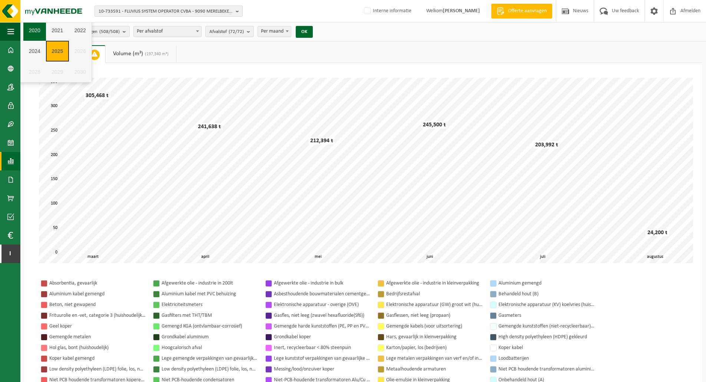
click at [34, 28] on div "2020" at bounding box center [34, 30] width 23 height 21
click at [46, 27] on div "Feb" at bounding box center [46, 28] width 30 height 16
click at [71, 35] on div "1" at bounding box center [72, 37] width 13 height 12
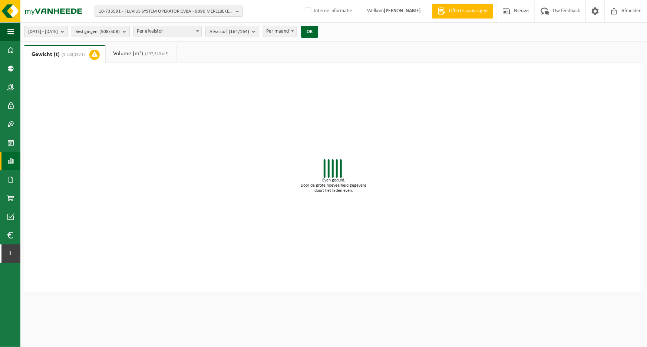
click at [58, 33] on span "2020-02-01 - 2025-08-13" at bounding box center [43, 31] width 30 height 11
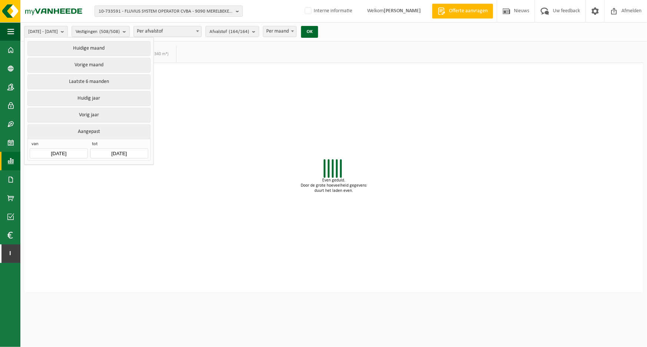
click at [63, 153] on input "2020-02-01" at bounding box center [59, 154] width 58 height 10
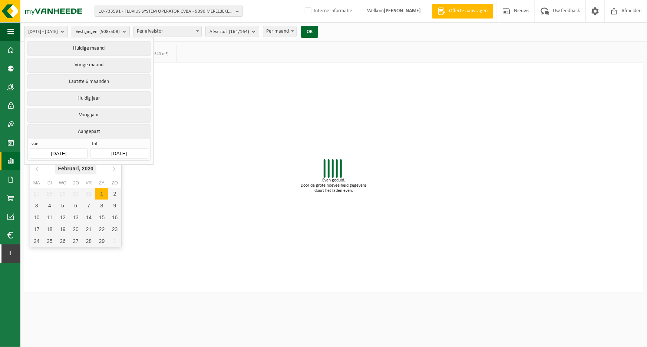
click at [82, 169] on icon "2020" at bounding box center [87, 168] width 11 height 5
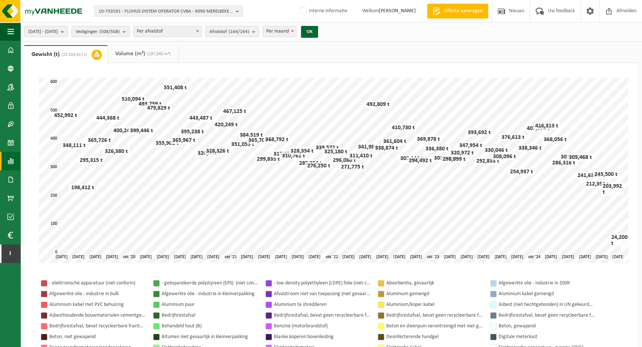
click at [67, 31] on b "submit" at bounding box center [64, 31] width 7 height 10
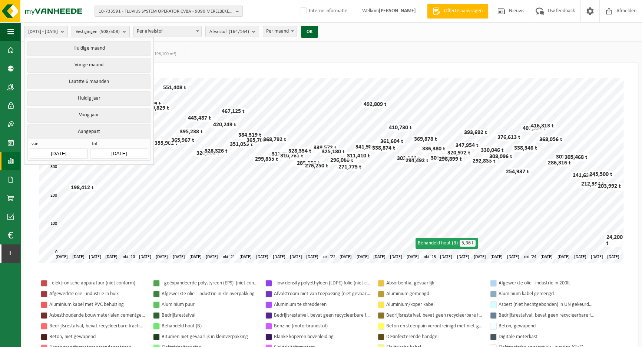
click at [66, 151] on input "2020-02-01" at bounding box center [59, 154] width 58 height 10
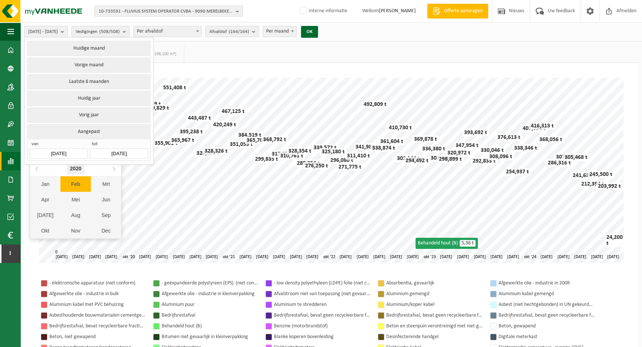
click at [75, 166] on div "2020" at bounding box center [75, 169] width 17 height 12
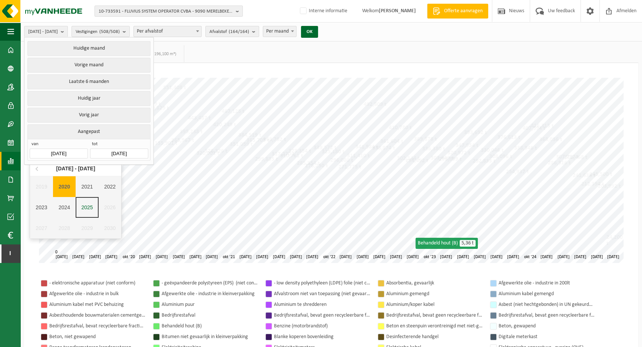
click at [64, 186] on div "2020" at bounding box center [64, 186] width 23 height 21
click at [359, 29] on div "2020-02-01 - 2025-08-13 Huidige maand Vorige maand Laatste 6 maanden Huidig jaa…" at bounding box center [330, 31] width 621 height 19
click at [296, 31] on span "Per maand" at bounding box center [279, 31] width 33 height 10
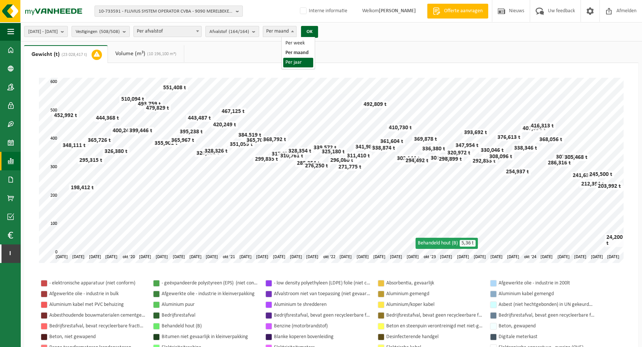
click at [172, 30] on span "Per afvalstof" at bounding box center [167, 31] width 67 height 10
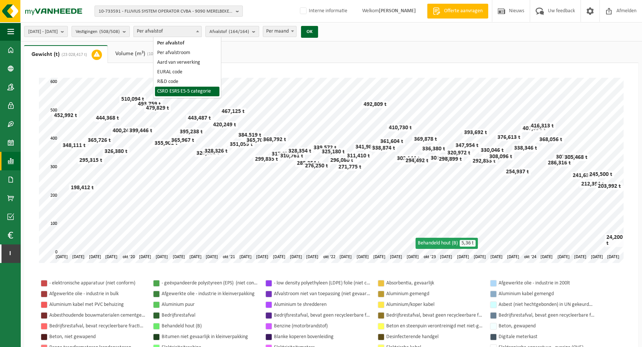
select select "8"
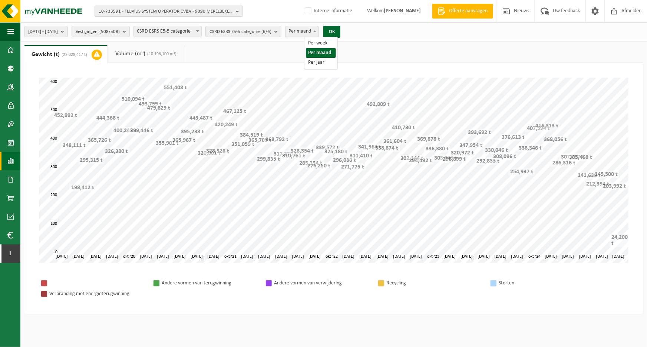
click at [318, 30] on span "Per maand" at bounding box center [301, 31] width 33 height 10
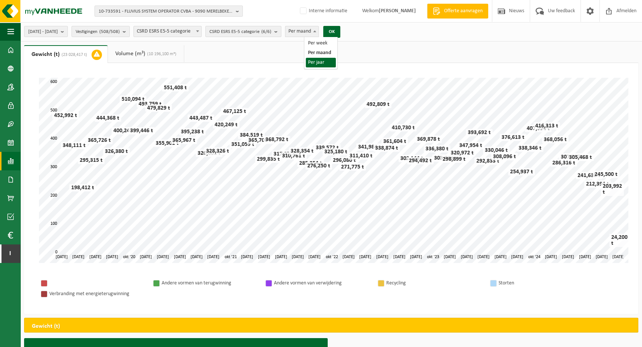
select select "3"
click at [340, 33] on button "OK" at bounding box center [331, 32] width 17 height 12
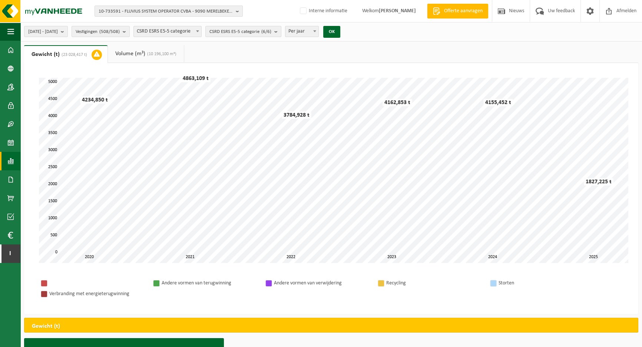
click at [167, 57] on link "Volume (m³) (10 196,100 m³)" at bounding box center [146, 53] width 76 height 17
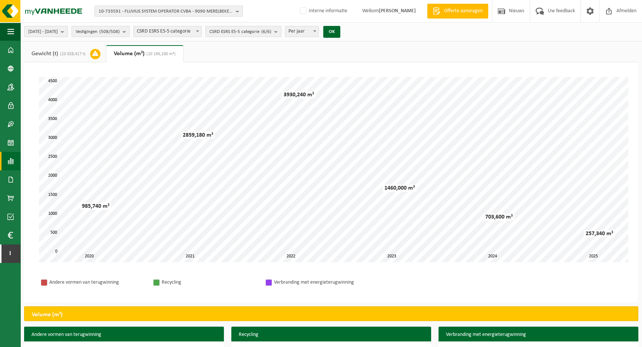
click at [72, 53] on span "(23 028,417 t)" at bounding box center [71, 54] width 27 height 4
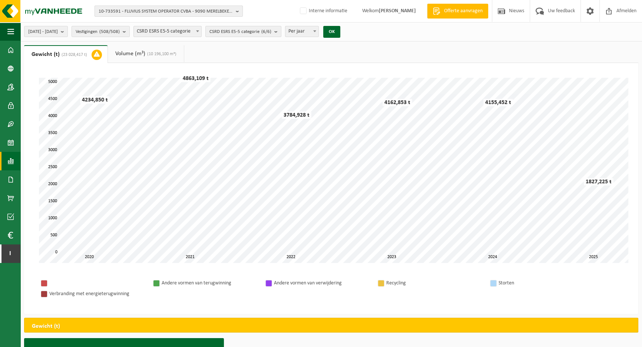
click at [113, 13] on span "10-733591 - FLUVIUS SYSTEM OPERATOR CVBA - 9090 MERELBEKE-MELLE, BRUSSELSESTEEN…" at bounding box center [166, 11] width 134 height 11
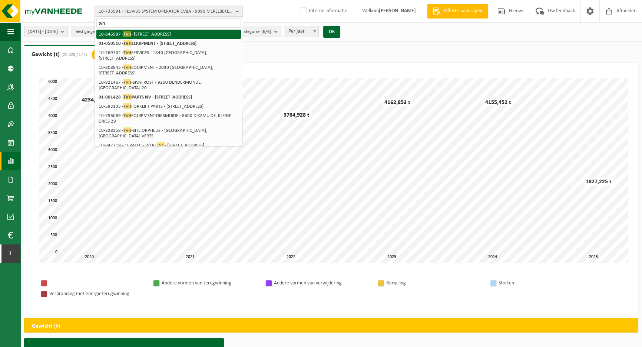
type input "tvh"
click at [126, 34] on span "TVH" at bounding box center [127, 34] width 8 height 6
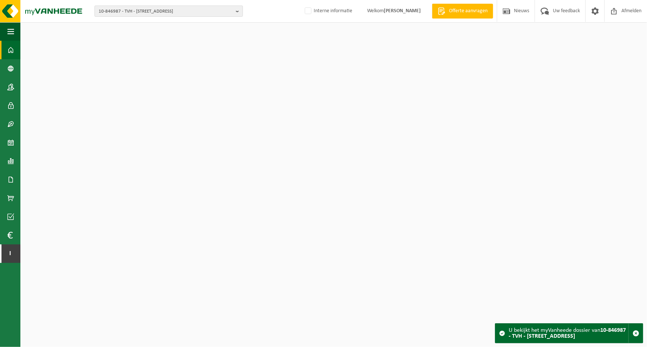
click at [126, 11] on span "10-846987 - TVH - [STREET_ADDRESS]" at bounding box center [166, 11] width 134 height 11
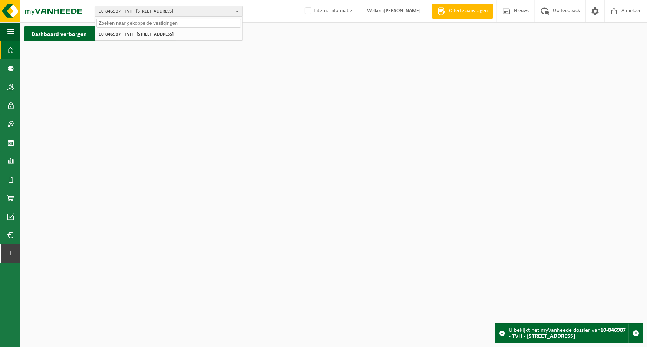
click at [125, 23] on input "text" at bounding box center [168, 23] width 145 height 9
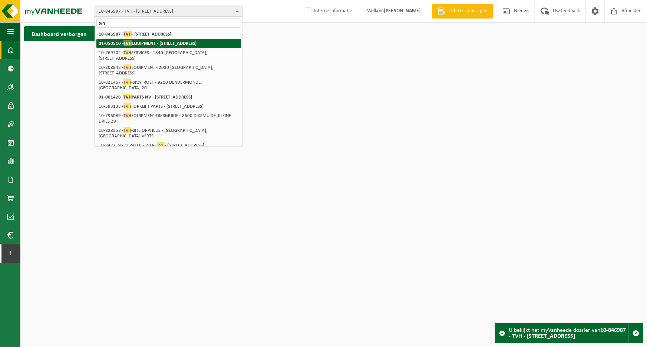
type input "tvh"
click at [132, 44] on strong "01-050510 - TVH EQUIPMENT - 8790 [STREET_ADDRESS]" at bounding box center [148, 43] width 98 height 6
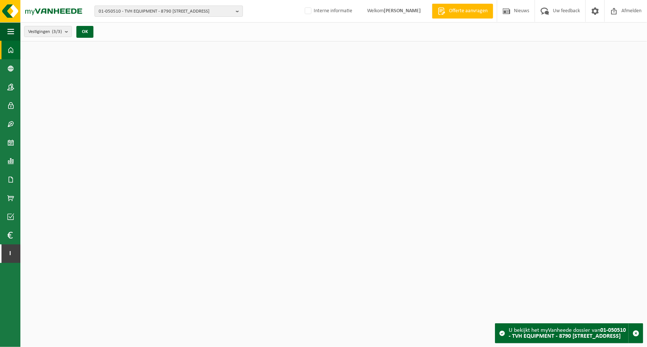
click at [133, 10] on span "01-050510 - TVH EQUIPMENT - 8790 WAREGEM, MANNEBEEKSTRAAT 4" at bounding box center [166, 11] width 134 height 11
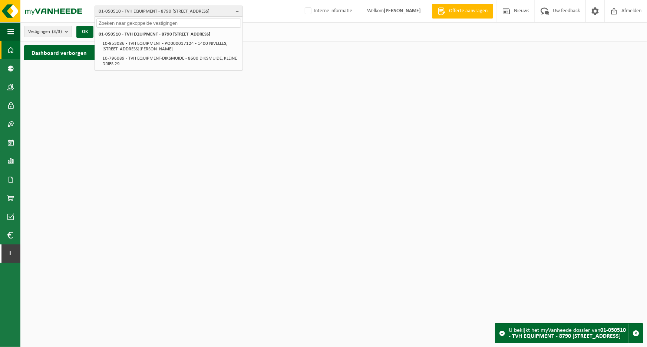
click at [130, 23] on input "text" at bounding box center [168, 23] width 145 height 9
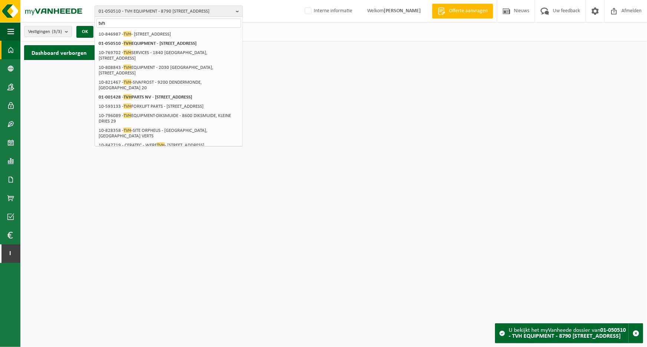
type input "tvh"
click at [264, 26] on div "Vestigingen (3/3) Alles selecteren Alles deselecteren Actieve selecteren TVH EQ…" at bounding box center [333, 31] width 626 height 19
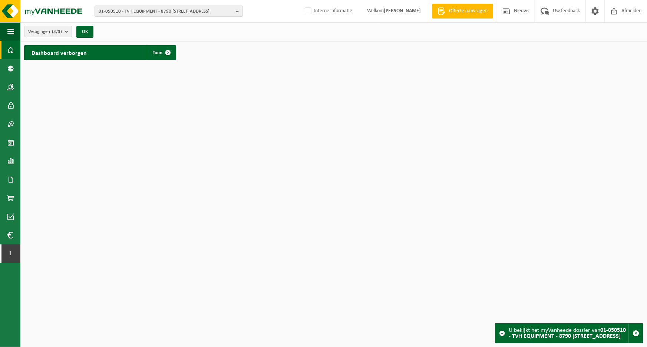
click at [199, 11] on span "01-050510 - TVH EQUIPMENT - 8790 WAREGEM, MANNEBEEKSTRAAT 4" at bounding box center [166, 11] width 134 height 11
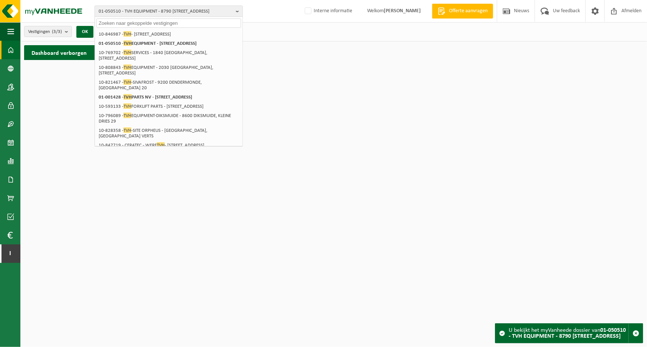
click at [309, 22] on div "01-050510 - TVH EQUIPMENT - 8790 WAREGEM, MANNEBEEKSTRAAT 4 01-050510 - TVH EQU…" at bounding box center [323, 11] width 647 height 23
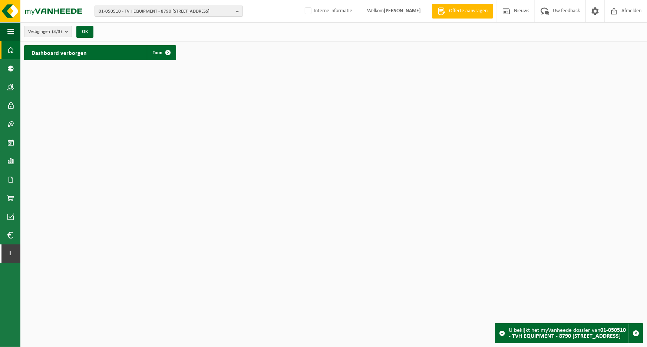
click at [139, 13] on span "01-050510 - TVH EQUIPMENT - 8790 WAREGEM, MANNEBEEKSTRAAT 4" at bounding box center [166, 11] width 134 height 11
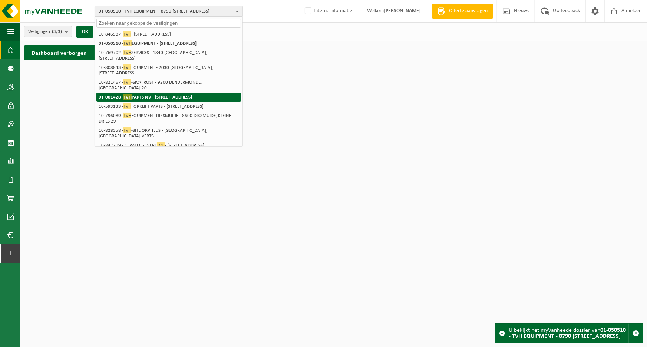
click at [142, 100] on strong "01-001428 - TVH PARTS NV - 8790 WAREGEM, BRABANTSTRAAT 15" at bounding box center [145, 97] width 93 height 6
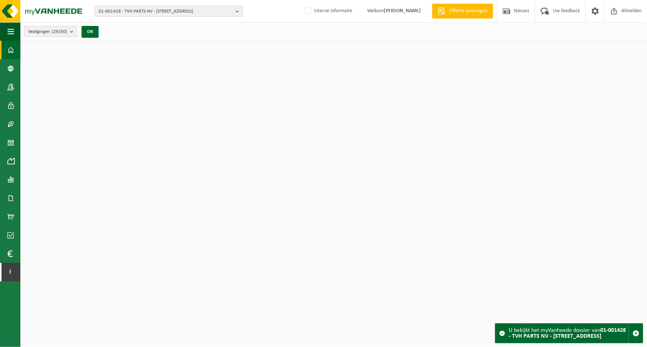
click at [140, 13] on span "01-001428 - TVH PARTS NV - [STREET_ADDRESS]" at bounding box center [166, 11] width 134 height 11
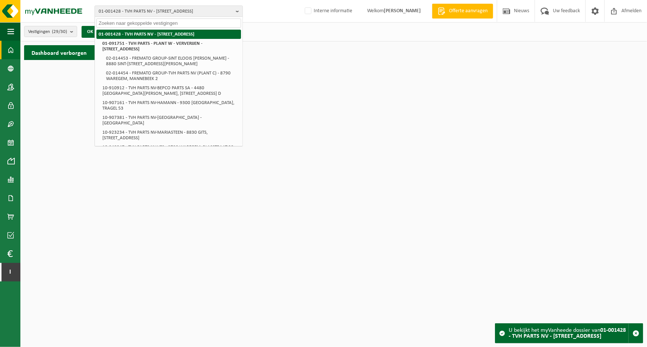
click at [136, 34] on strong "01-001428 - TVH PARTS NV - [STREET_ADDRESS]" at bounding box center [147, 34] width 96 height 5
click at [290, 33] on div "Vestigingen (29/30) Alles selecteren Alles deselecteren Actieve selecteren TVH …" at bounding box center [333, 31] width 626 height 19
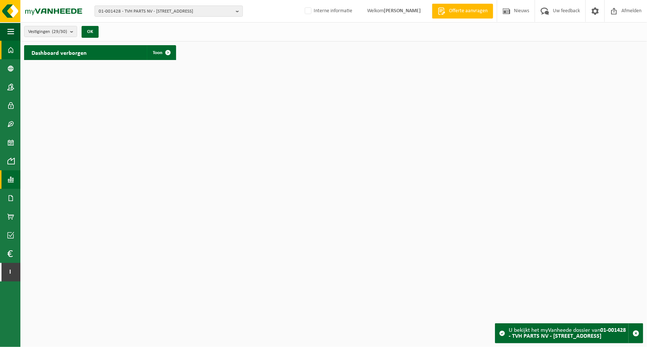
click at [9, 181] on span at bounding box center [10, 179] width 7 height 19
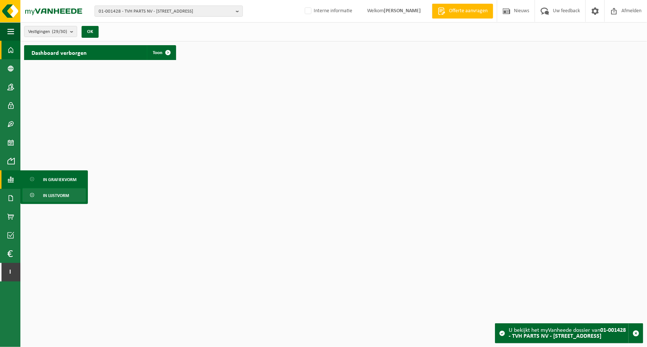
click at [64, 196] on span "In lijstvorm" at bounding box center [56, 196] width 26 height 14
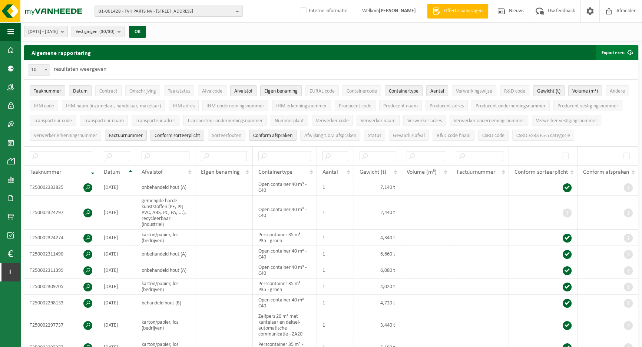
click at [618, 55] on button "Exporteren" at bounding box center [616, 52] width 42 height 15
click at [589, 84] on link "Alle beschikbare kolommen" at bounding box center [603, 82] width 67 height 15
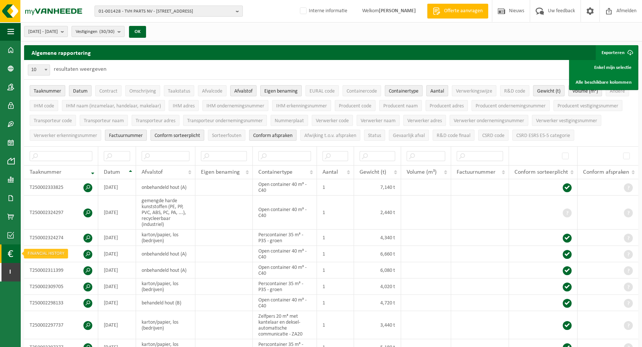
click at [8, 252] on span at bounding box center [10, 254] width 6 height 19
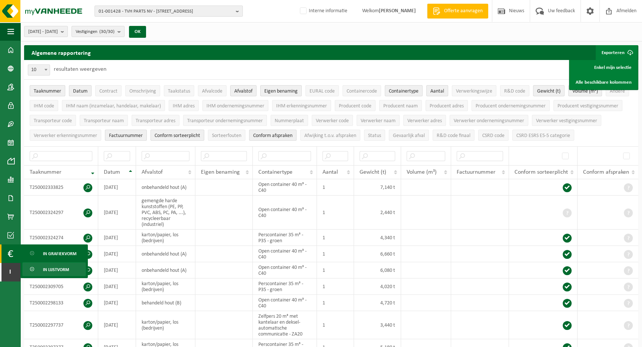
click at [56, 269] on span "In lijstvorm" at bounding box center [56, 270] width 26 height 14
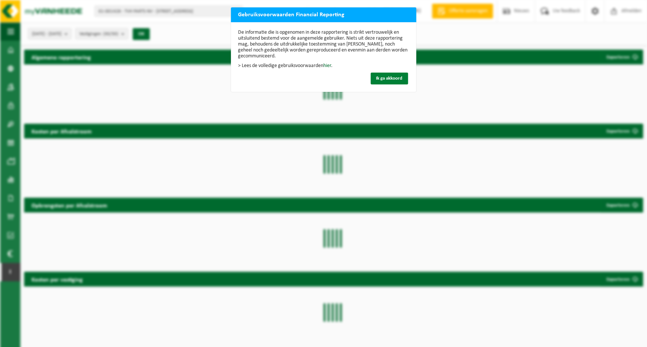
click at [384, 79] on span "Ik ga akkoord" at bounding box center [389, 78] width 26 height 5
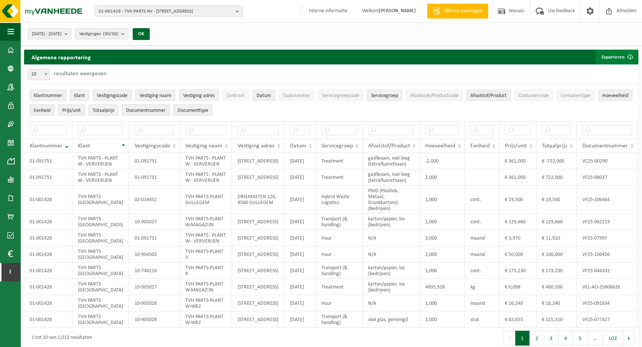
click at [621, 57] on button "Exporteren" at bounding box center [616, 57] width 42 height 15
click at [591, 89] on link "Alle beschikbare kolommen" at bounding box center [603, 86] width 67 height 15
click at [241, 96] on span "Contract" at bounding box center [235, 96] width 18 height 6
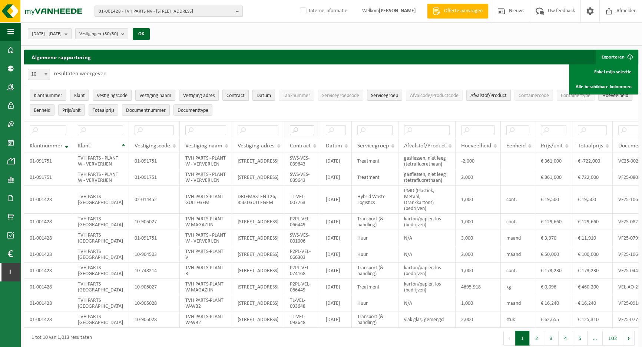
click at [290, 129] on input "text" at bounding box center [302, 130] width 24 height 10
paste input "P2PL-VEL-066695"
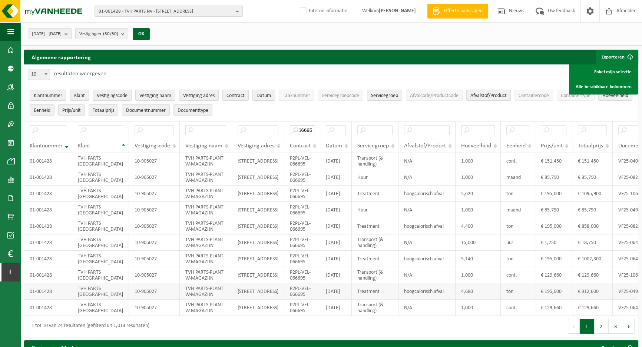
type input "P2PL-VEL-066695"
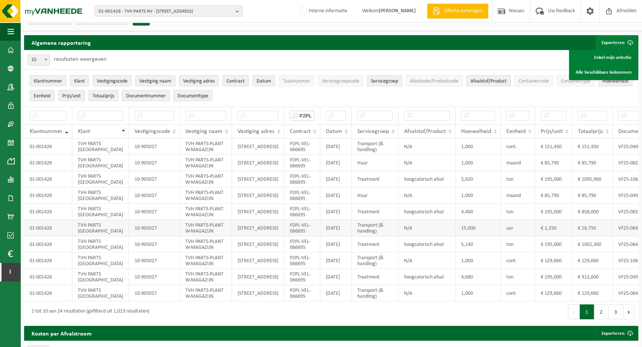
scroll to position [0, 0]
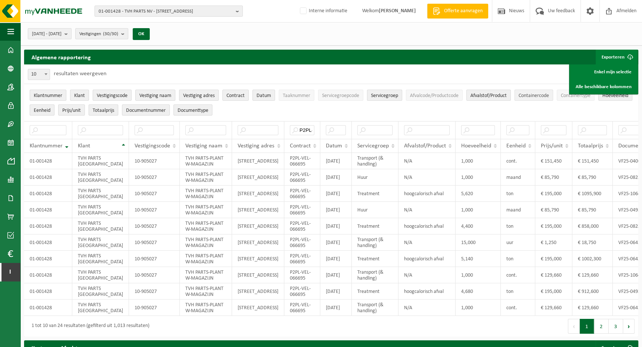
click at [534, 98] on span "Containercode" at bounding box center [533, 96] width 30 height 6
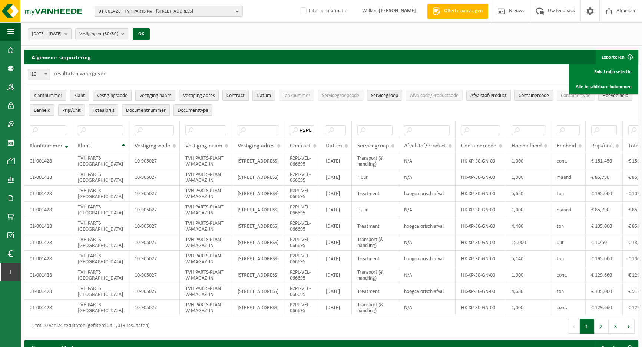
click at [537, 72] on div "10 25 50 100 10 resultaten weergeven" at bounding box center [331, 73] width 614 height 19
click at [611, 57] on button "Exporteren" at bounding box center [616, 57] width 42 height 15
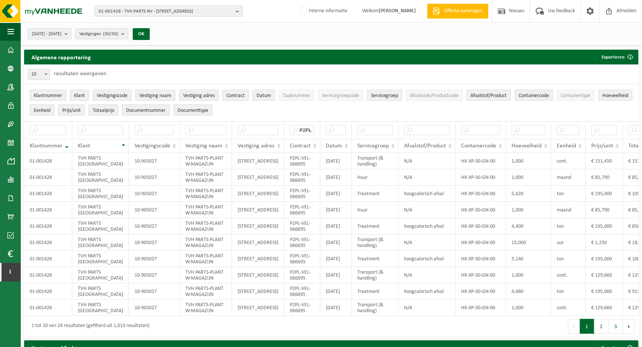
click at [117, 95] on span "Vestigingscode" at bounding box center [112, 96] width 31 height 6
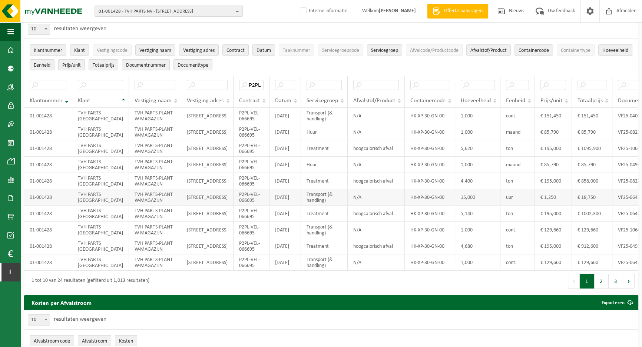
scroll to position [33, 0]
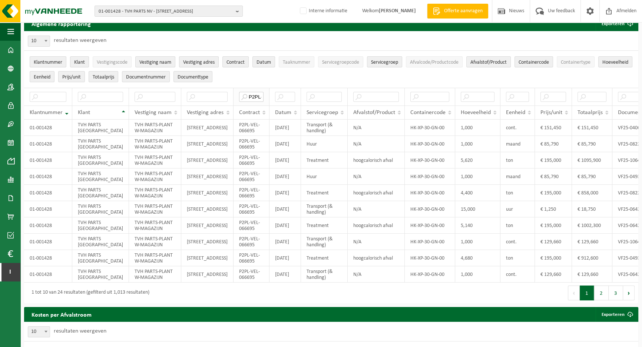
click at [239, 96] on input "P2PL-VEL-066695" at bounding box center [251, 97] width 24 height 10
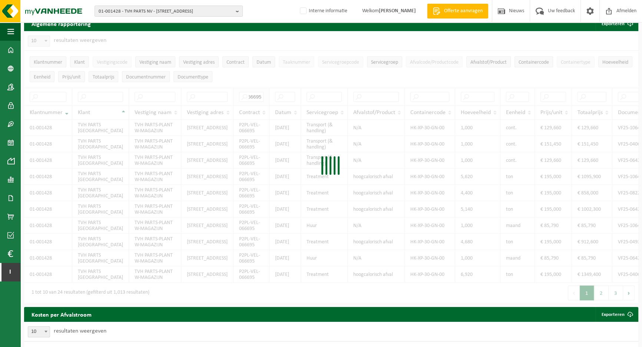
scroll to position [0, 0]
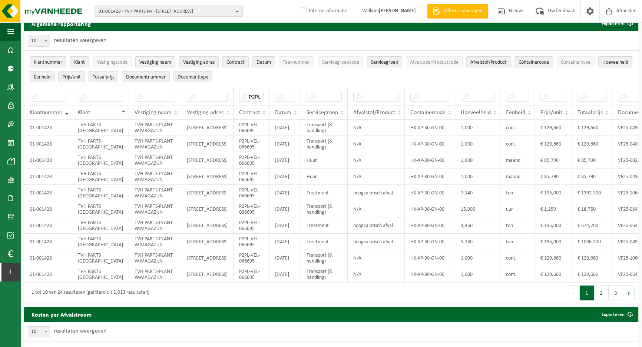
click at [310, 74] on ul "Klantnummer Klant Vestigingscode Vestiging naam Vestiging adres Contract Datum …" at bounding box center [331, 69] width 614 height 37
